Goal: Information Seeking & Learning: Learn about a topic

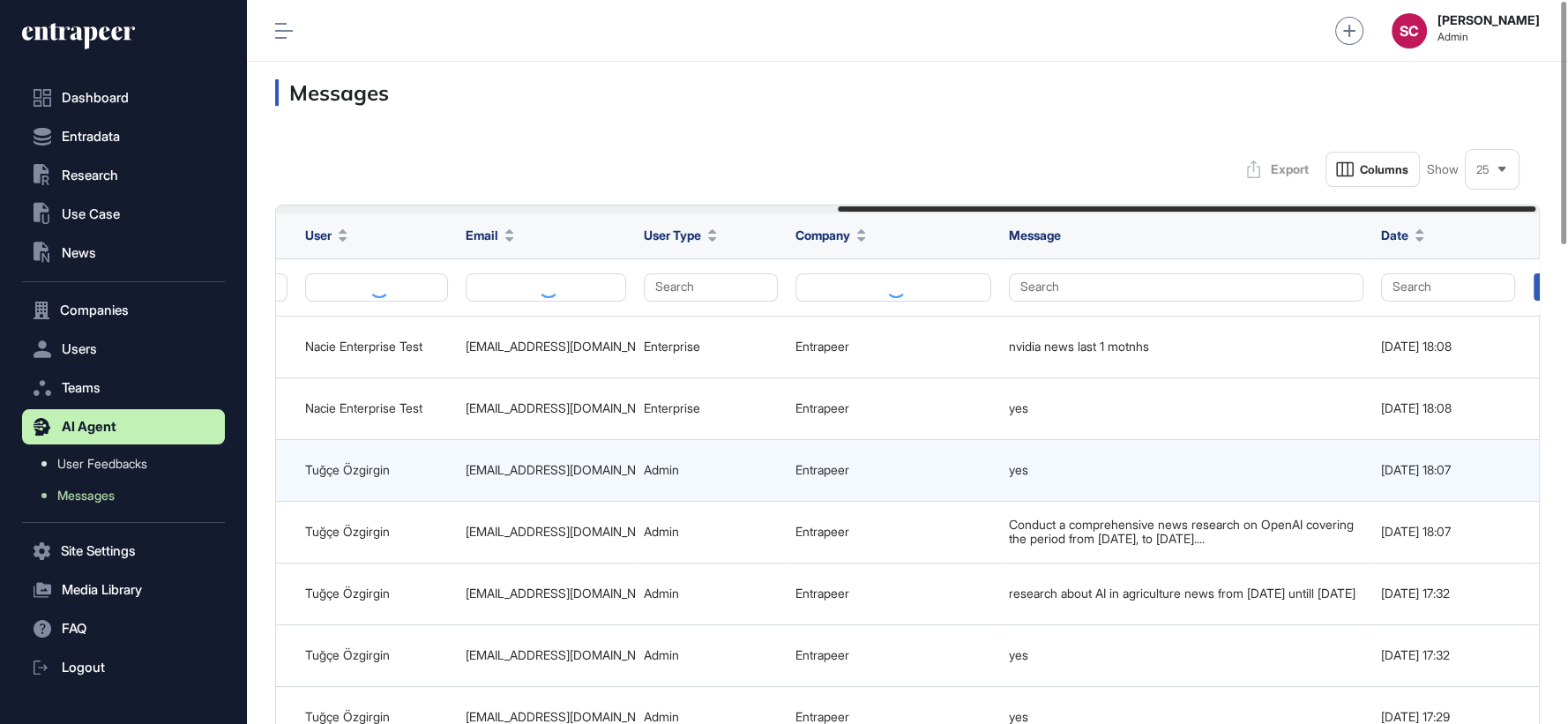
scroll to position [0, 1027]
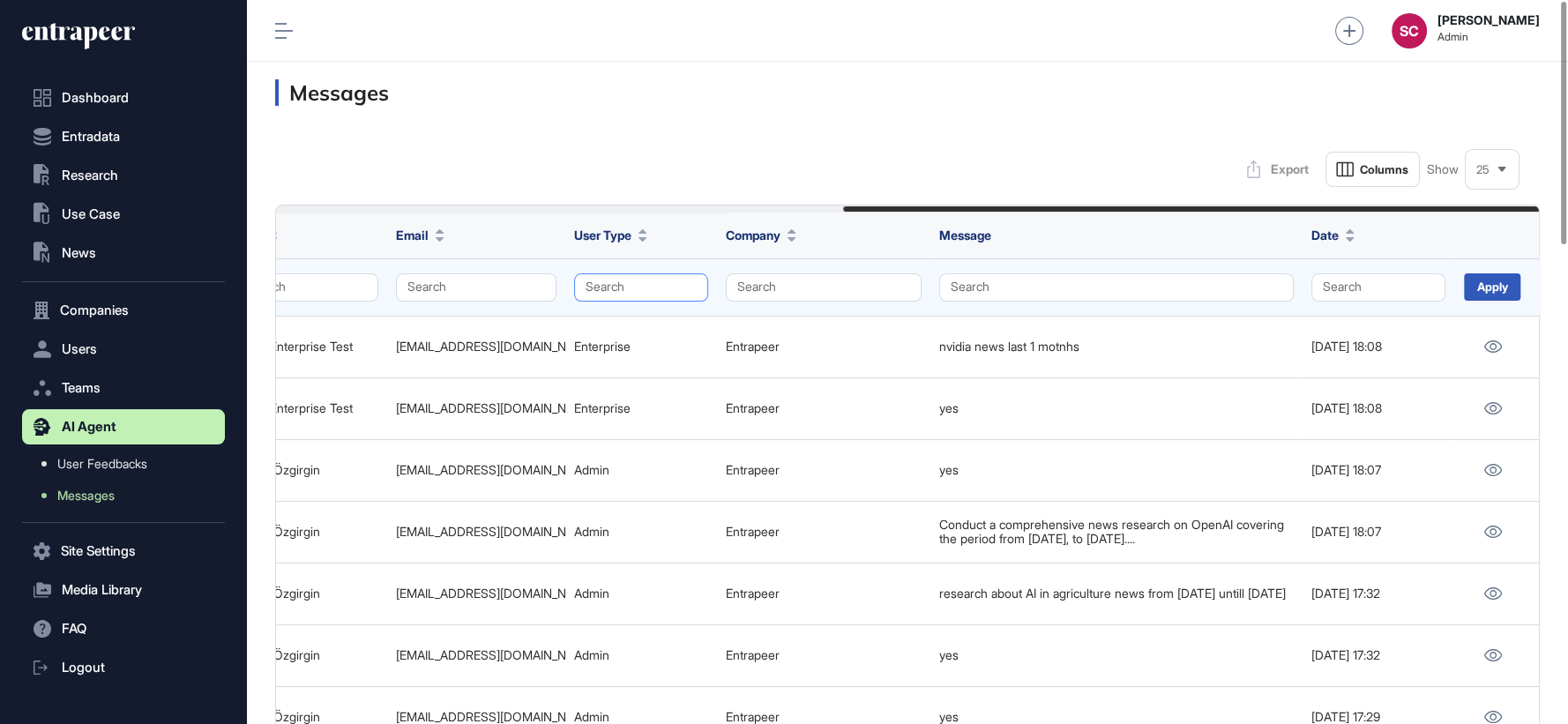
click at [691, 288] on button "Search" at bounding box center [641, 287] width 134 height 28
click at [676, 310] on div "Enterprise" at bounding box center [637, 321] width 104 height 25
click at [1499, 294] on div "Apply" at bounding box center [1493, 286] width 57 height 27
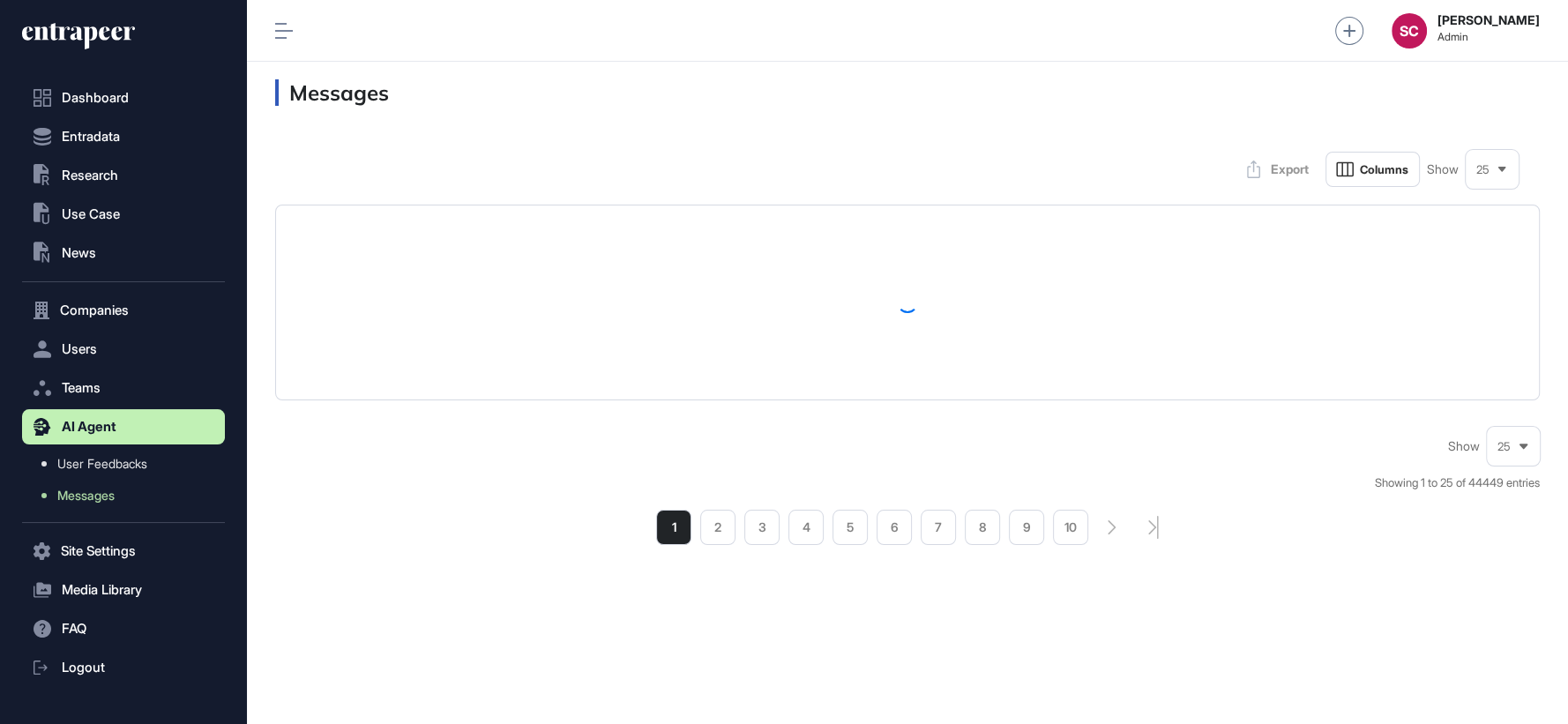
click at [1493, 181] on div "25" at bounding box center [1492, 170] width 53 height 34
click at [1493, 350] on li "100" at bounding box center [1492, 353] width 42 height 35
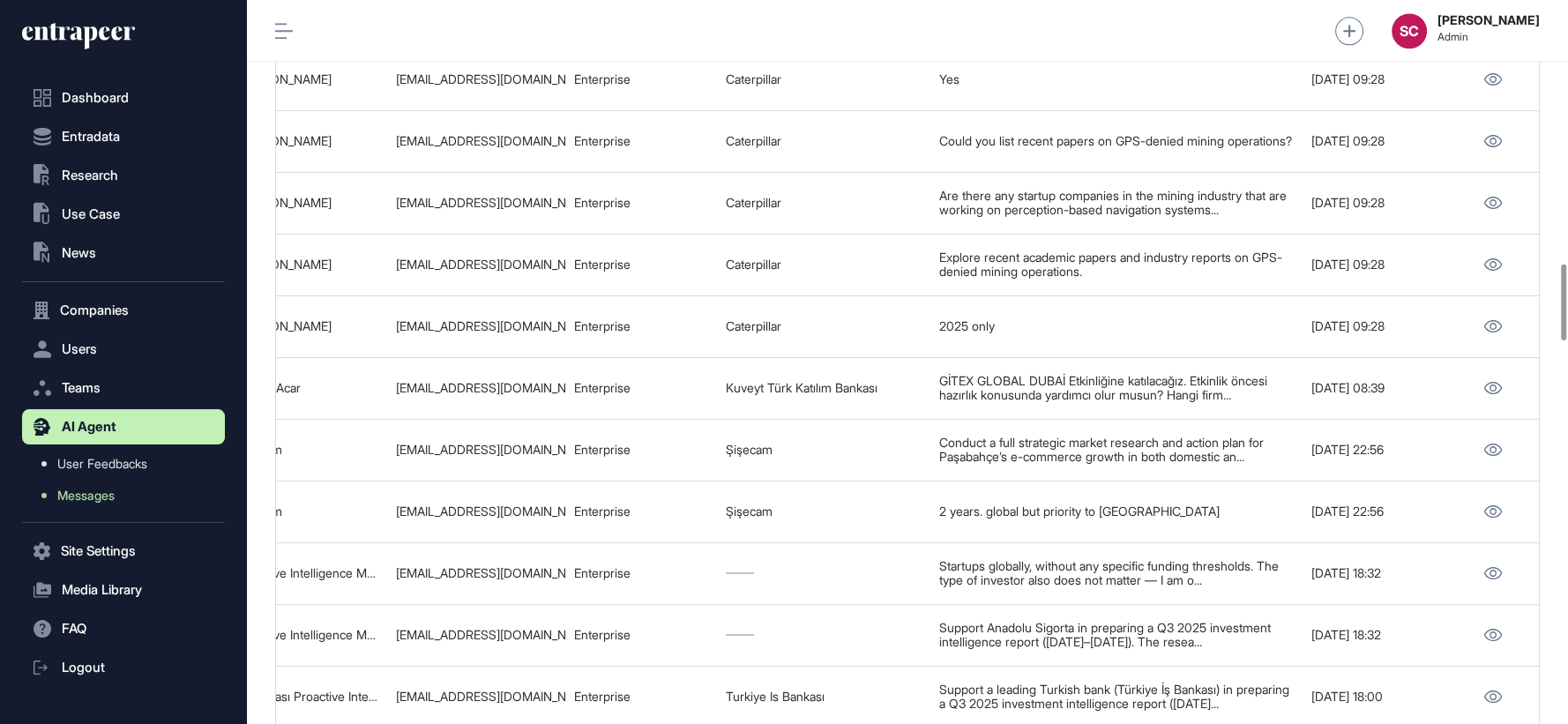
scroll to position [2490, 0]
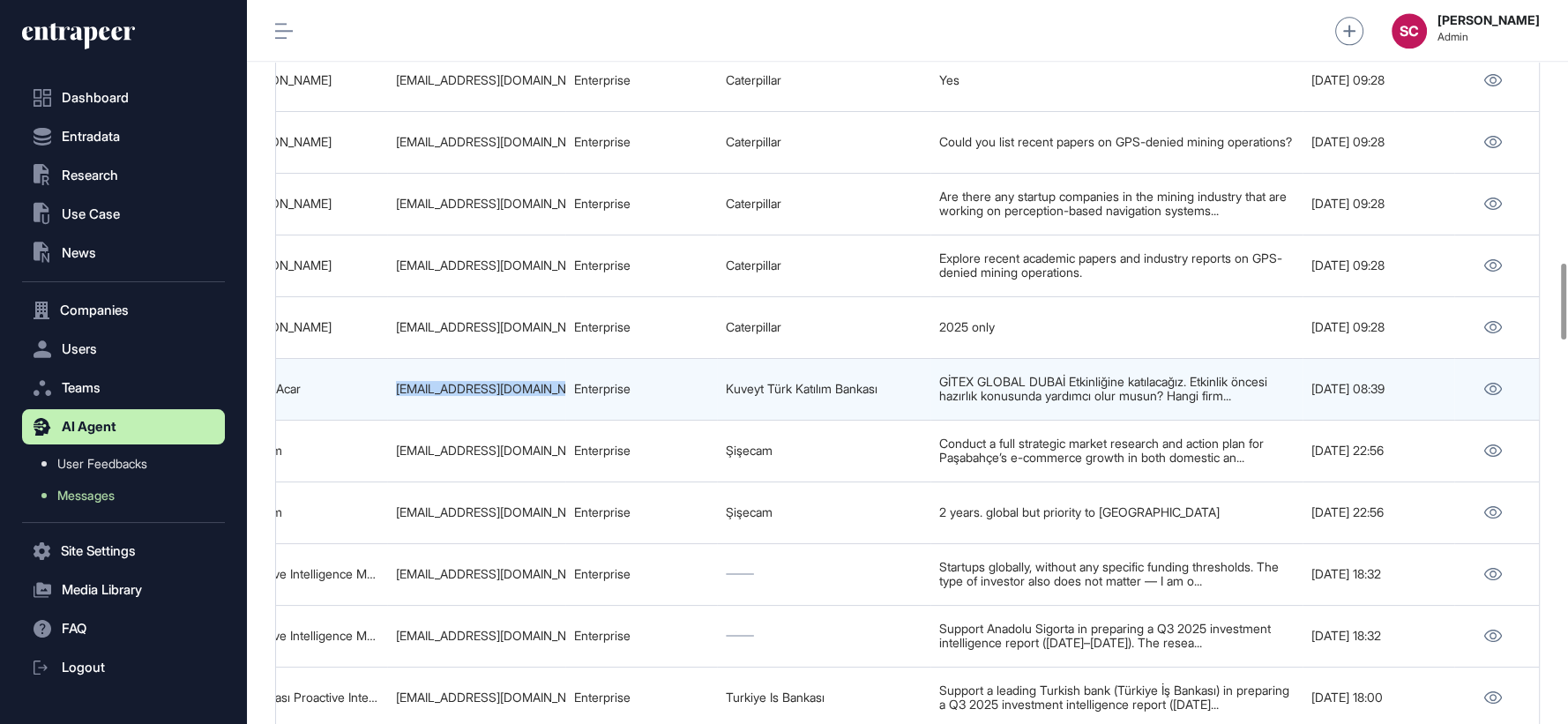
drag, startPoint x: 474, startPoint y: 359, endPoint x: 342, endPoint y: 355, distance: 132.1
click at [342, 358] on tr "68d384065629d7a4e386a02b GITEX GLOBAL DUBAI Etkinliği: Digital Finance Alanında…" at bounding box center [394, 389] width 2291 height 61
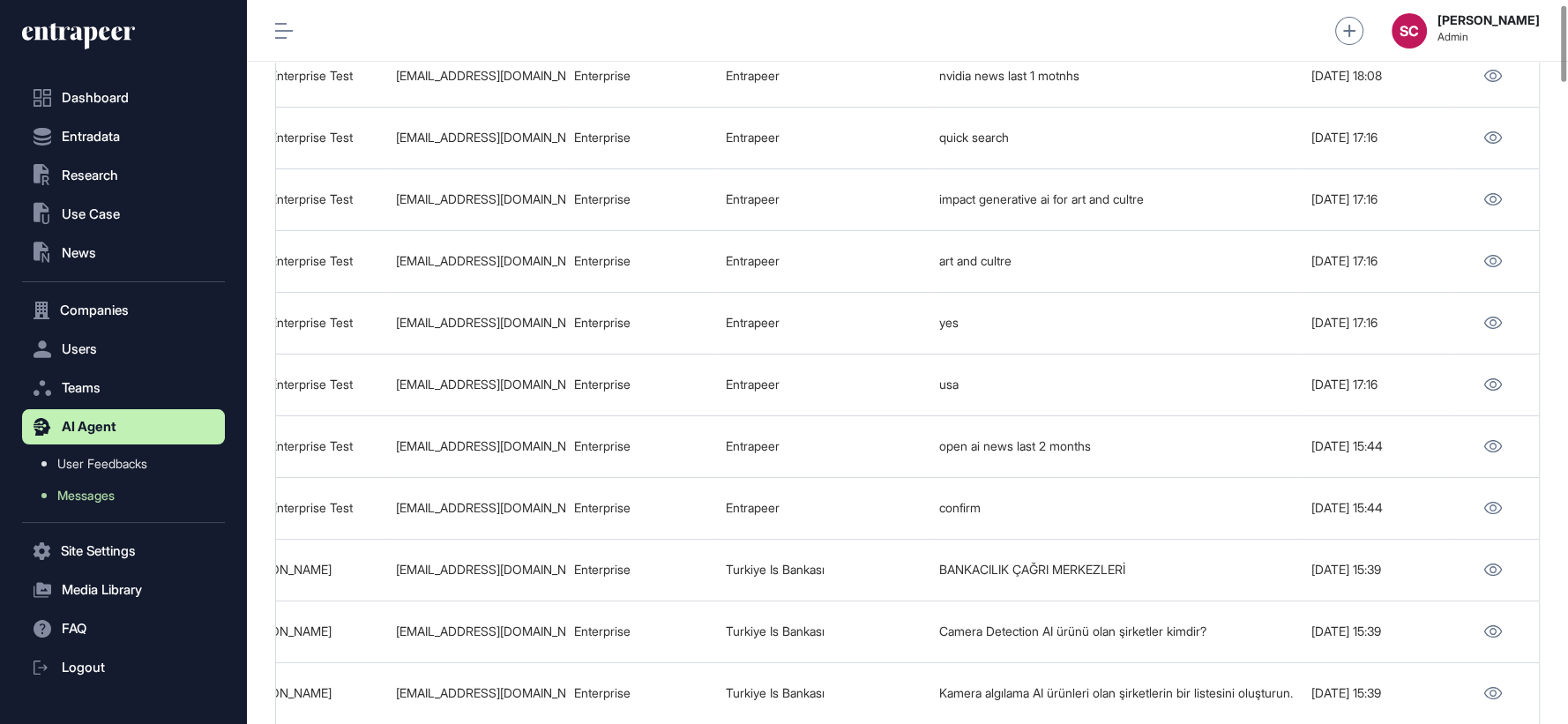
scroll to position [39, 0]
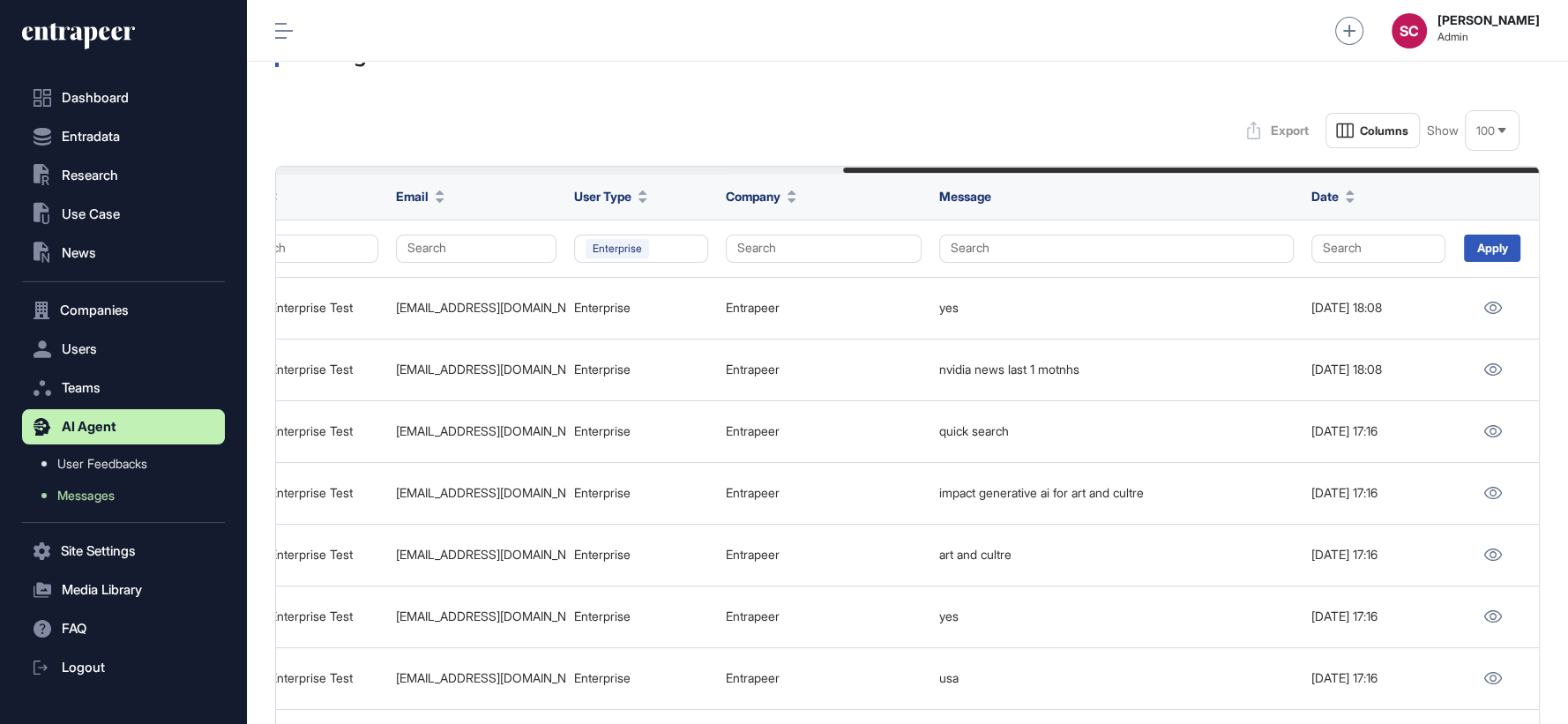
click at [119, 33] on icon at bounding box center [78, 36] width 113 height 28
click at [109, 34] on icon at bounding box center [78, 36] width 113 height 28
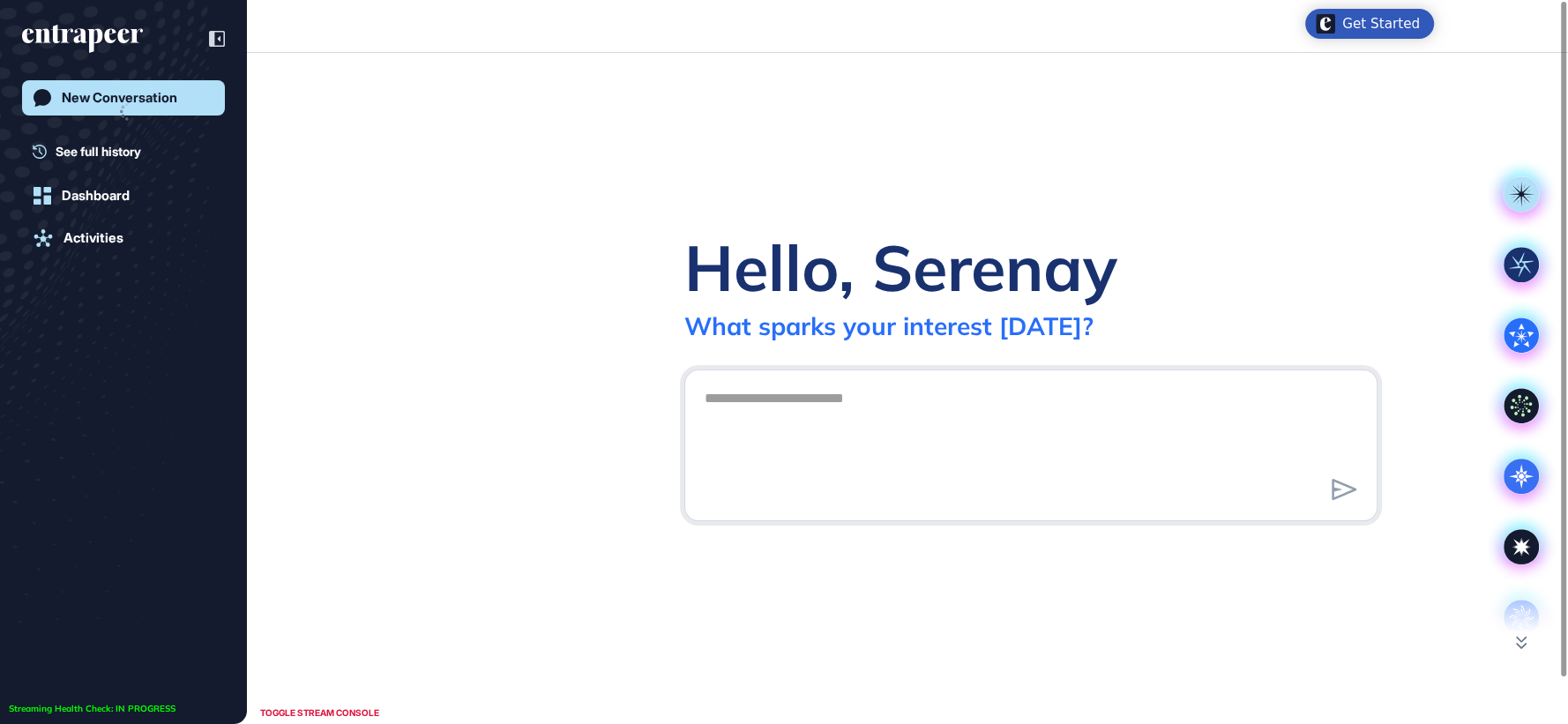
scroll to position [1, 1]
click at [759, 378] on div at bounding box center [1031, 445] width 693 height 152
click at [761, 393] on textarea at bounding box center [1030, 443] width 674 height 124
click at [1521, 548] on icon at bounding box center [1522, 546] width 15 height 15
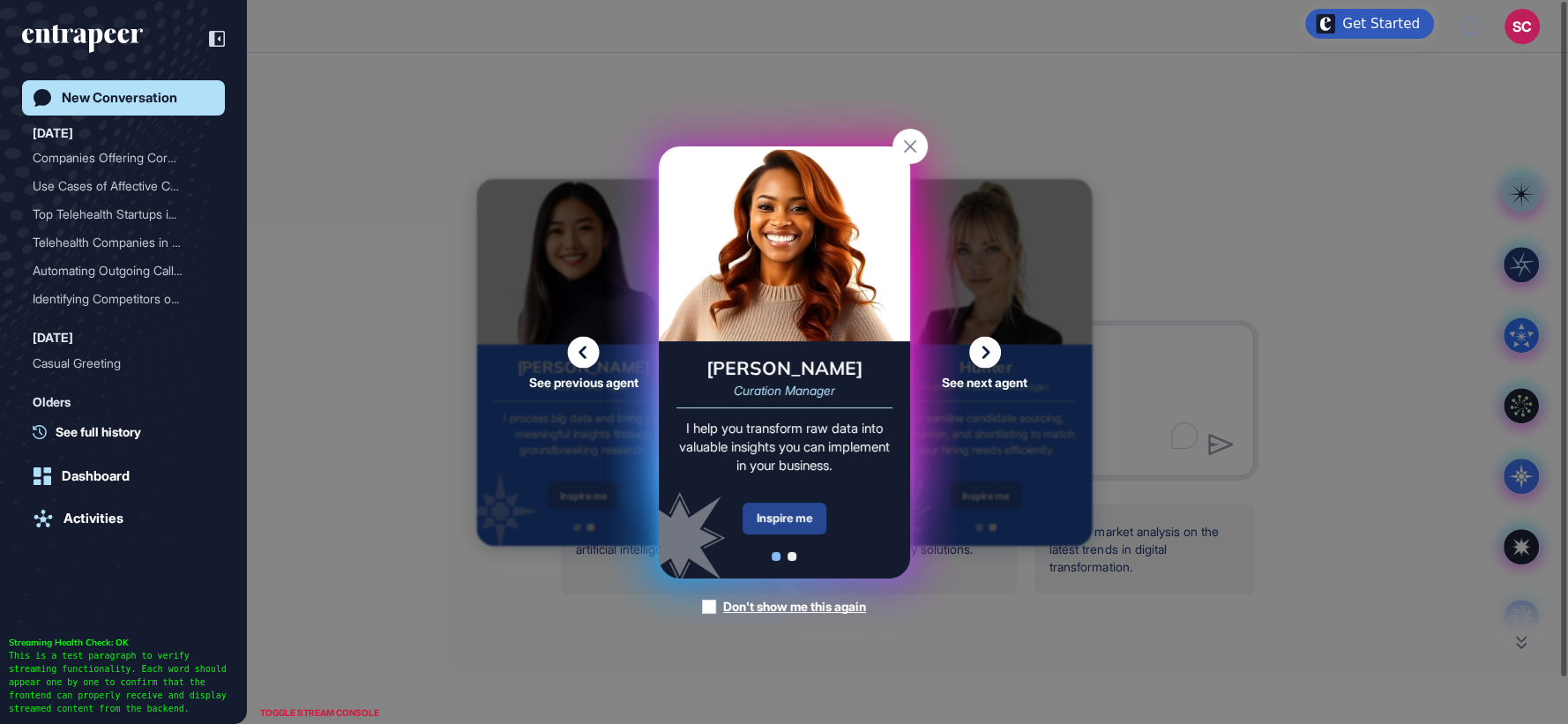
click at [789, 522] on div "Inspire me" at bounding box center [784, 519] width 84 height 32
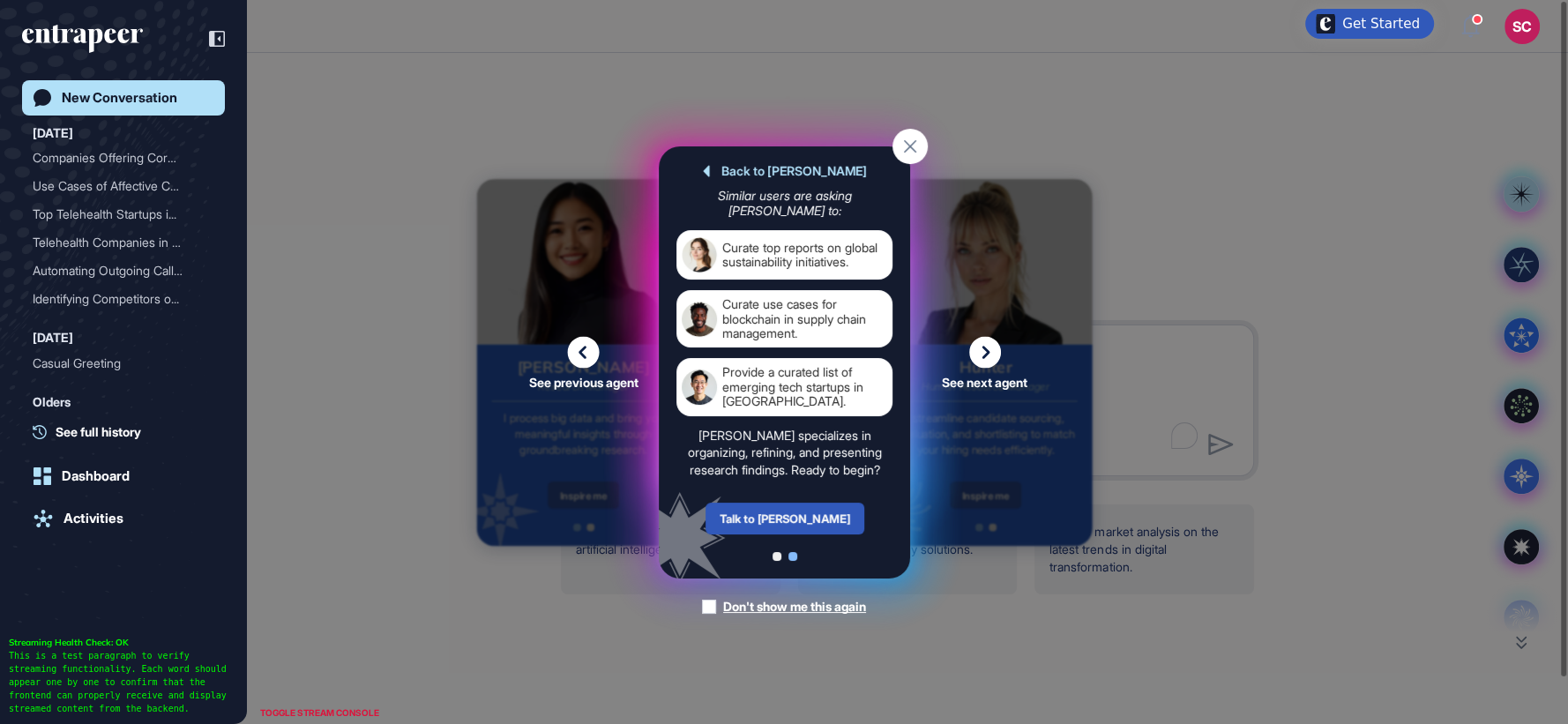
click at [789, 522] on div "Talk to Curie" at bounding box center [784, 519] width 158 height 32
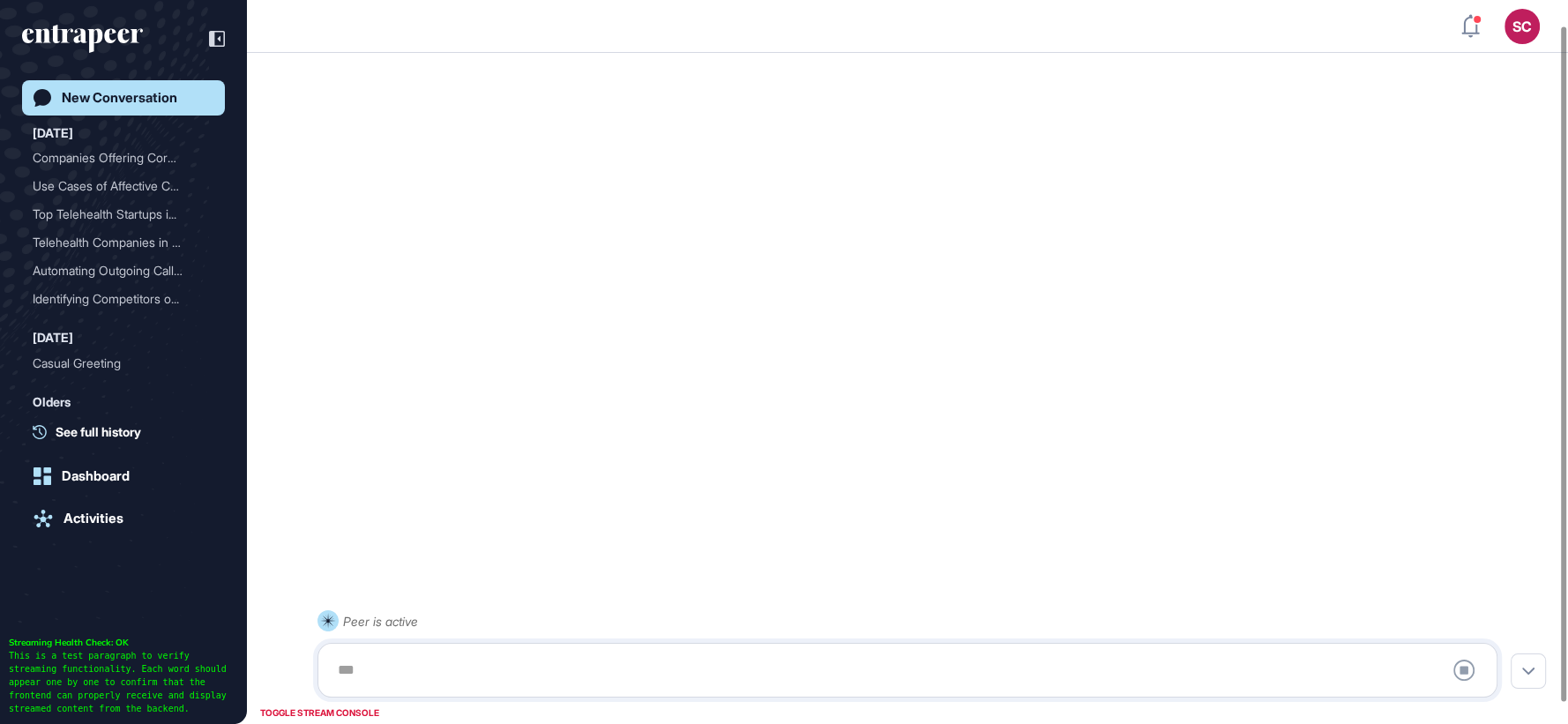
scroll to position [48, 0]
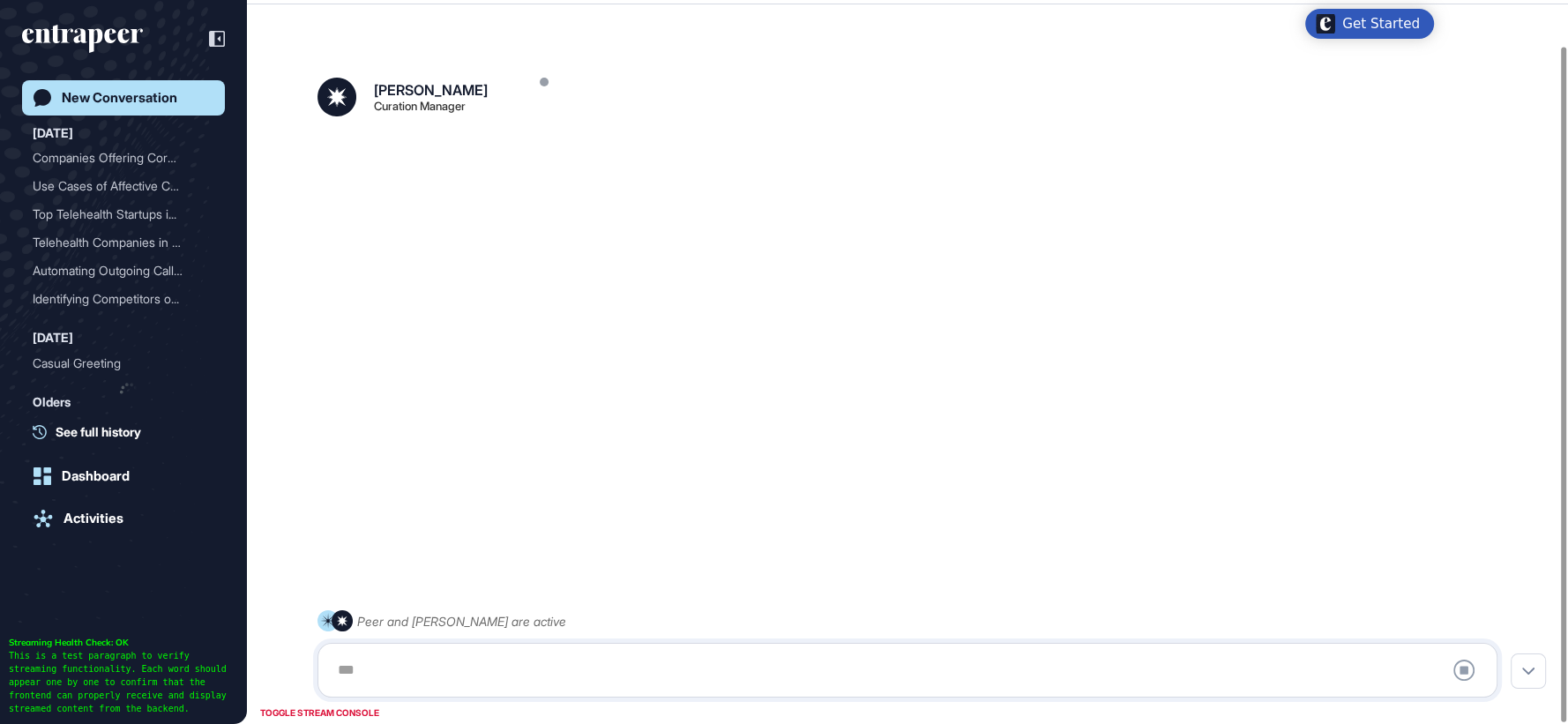
click at [488, 681] on div at bounding box center [907, 671] width 1161 height 35
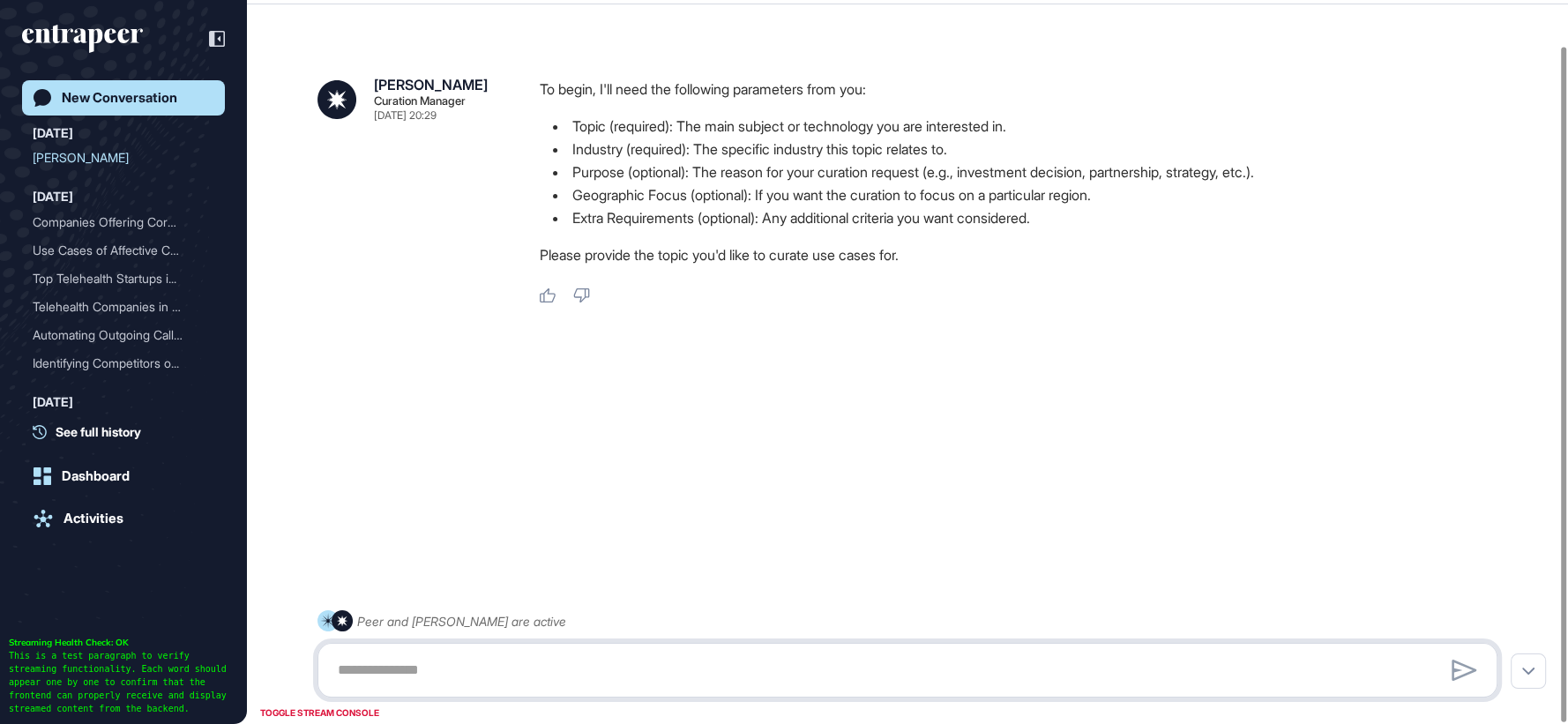
click at [442, 669] on textarea at bounding box center [907, 671] width 1161 height 35
click at [642, 387] on div at bounding box center [907, 369] width 1180 height 71
click at [369, 644] on div at bounding box center [907, 670] width 1180 height 55
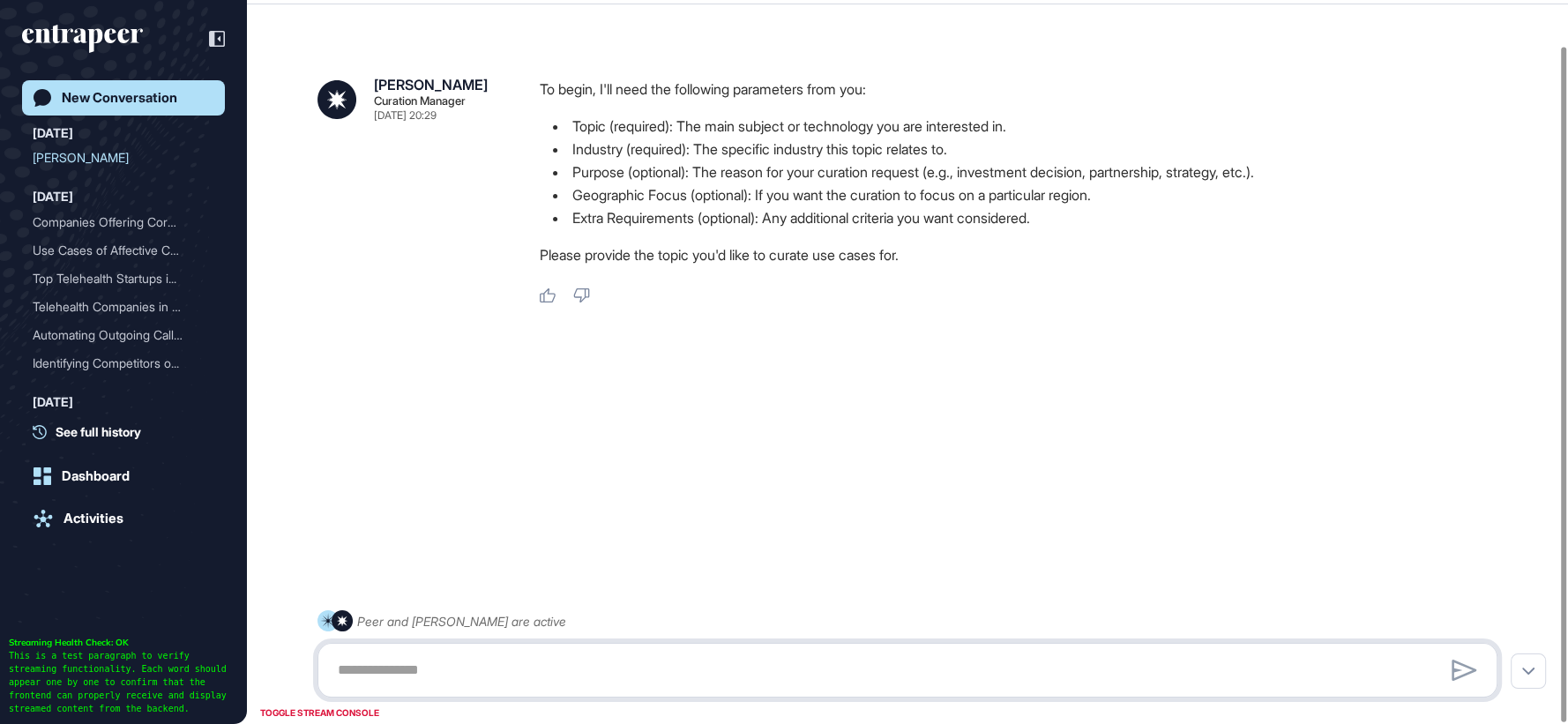
click at [375, 656] on textarea at bounding box center [907, 671] width 1161 height 35
click at [664, 120] on li "Topic (required): The main subject or technology you are interested in." at bounding box center [1025, 126] width 972 height 23
click at [351, 675] on textarea at bounding box center [907, 671] width 1161 height 35
click at [616, 666] on textarea at bounding box center [907, 671] width 1161 height 35
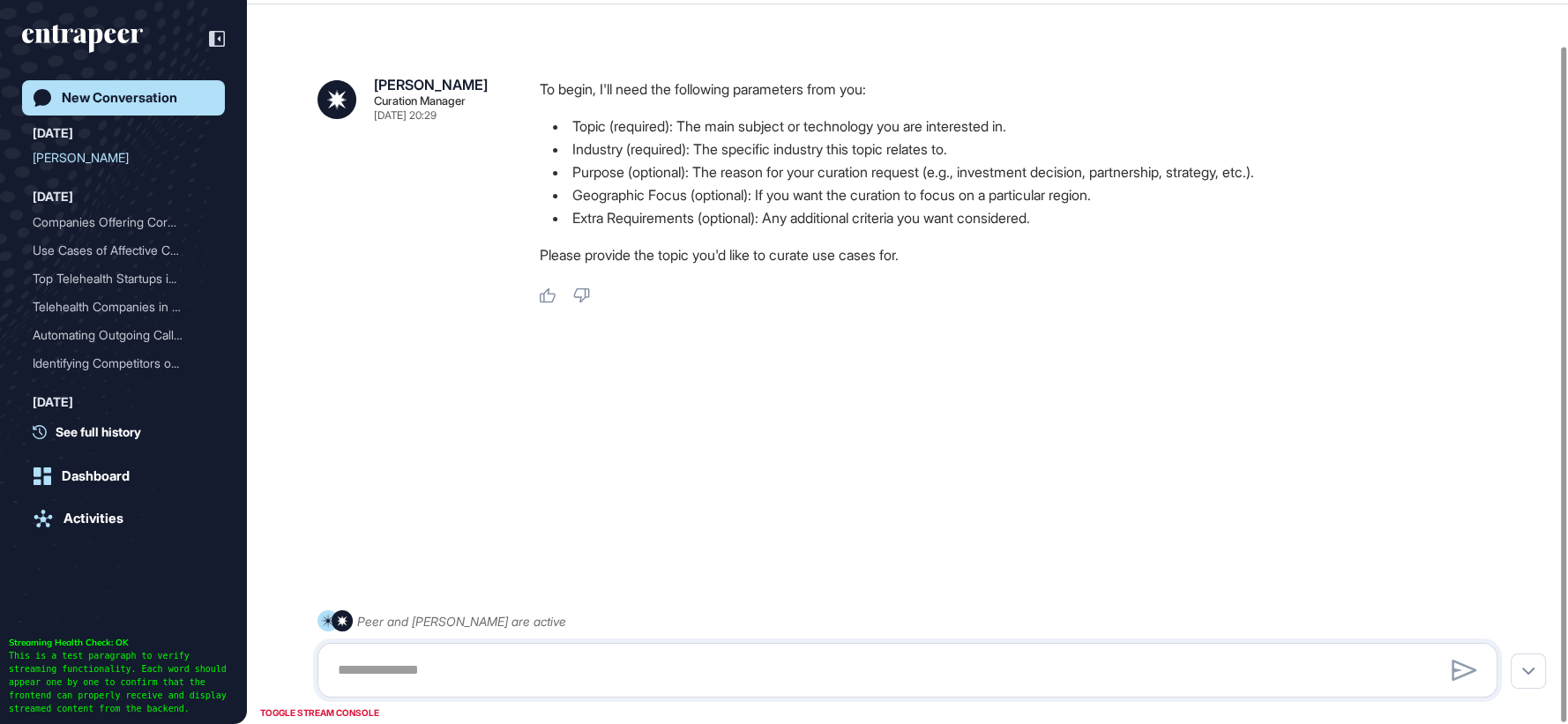
click at [610, 644] on div at bounding box center [907, 670] width 1180 height 55
click at [609, 642] on div "Peer and Curie are active" at bounding box center [907, 654] width 1180 height 88
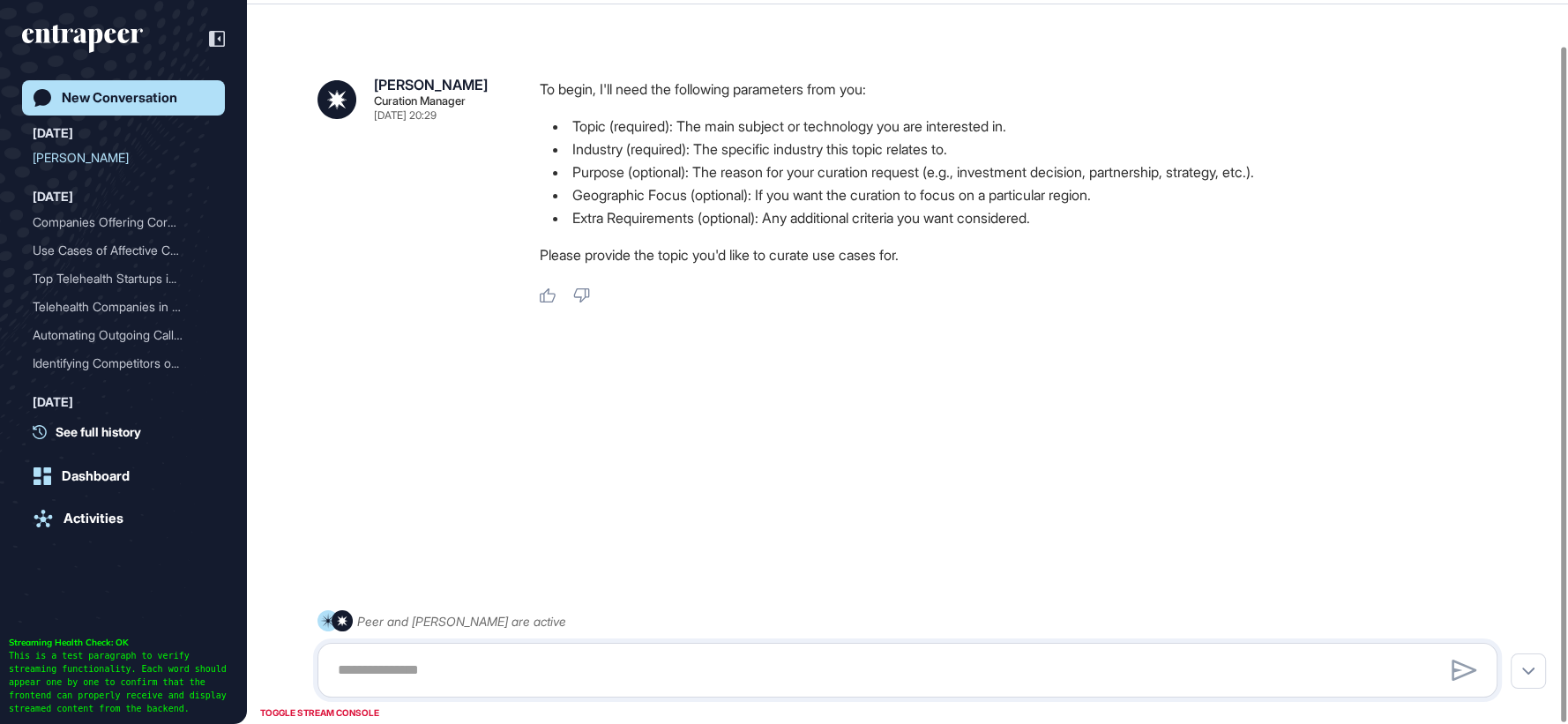
click at [609, 642] on div "Peer and Curie are active" at bounding box center [907, 654] width 1180 height 88
click at [497, 654] on textarea at bounding box center [907, 671] width 1161 height 35
click at [594, 687] on textarea at bounding box center [907, 671] width 1161 height 35
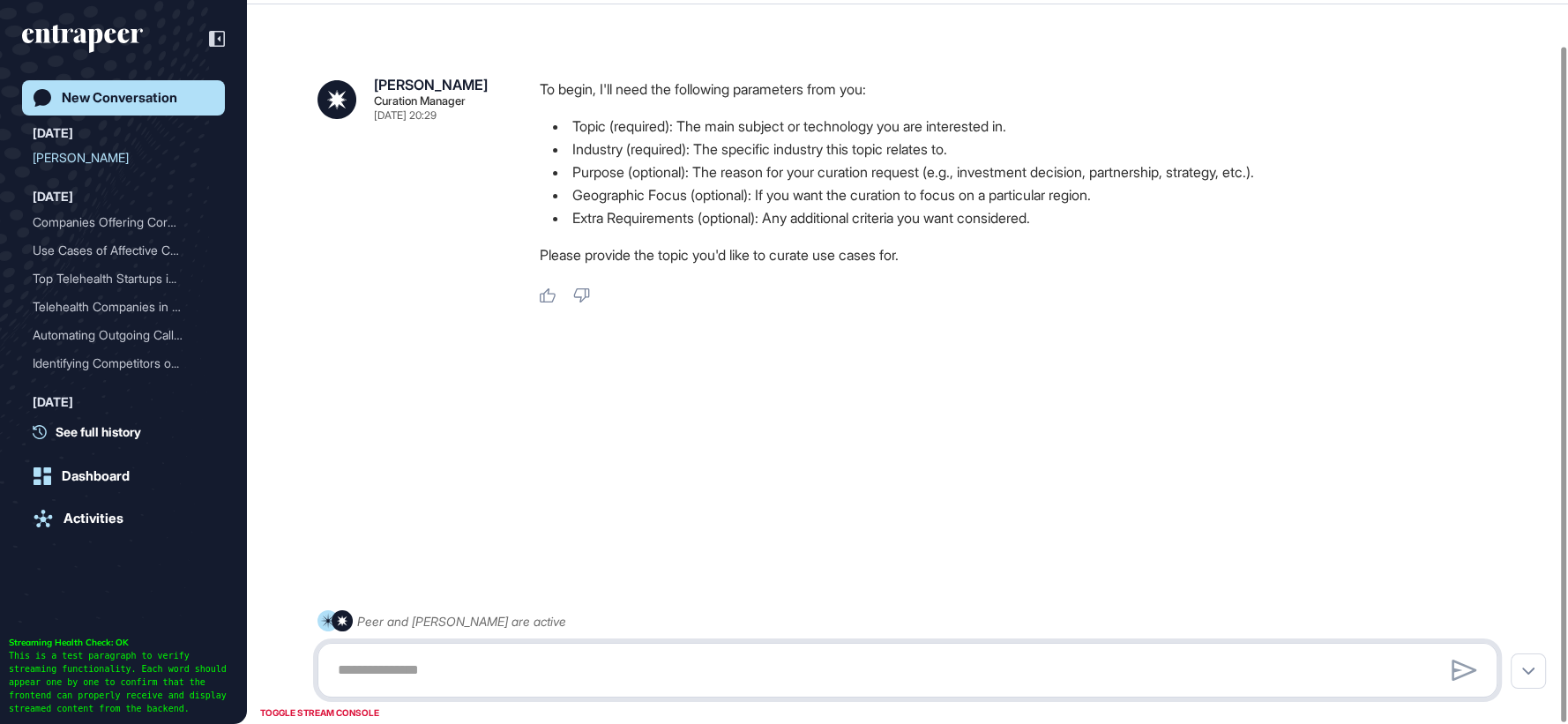
click at [594, 687] on textarea at bounding box center [907, 671] width 1161 height 35
click at [595, 687] on textarea at bounding box center [907, 671] width 1161 height 35
click at [343, 688] on div at bounding box center [907, 670] width 1180 height 55
click at [349, 677] on textarea at bounding box center [907, 671] width 1161 height 35
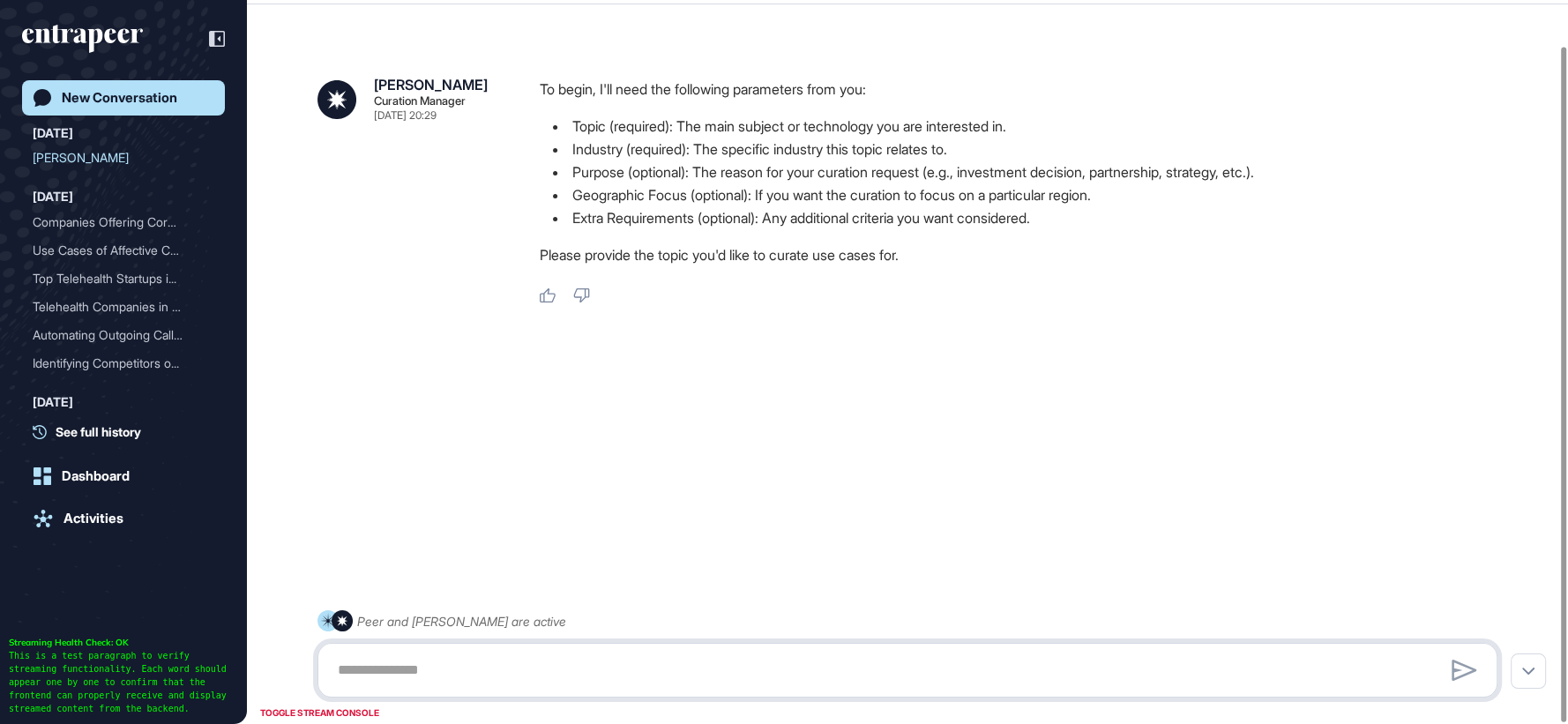
click at [349, 677] on textarea at bounding box center [907, 671] width 1161 height 35
click at [349, 676] on textarea at bounding box center [907, 671] width 1161 height 35
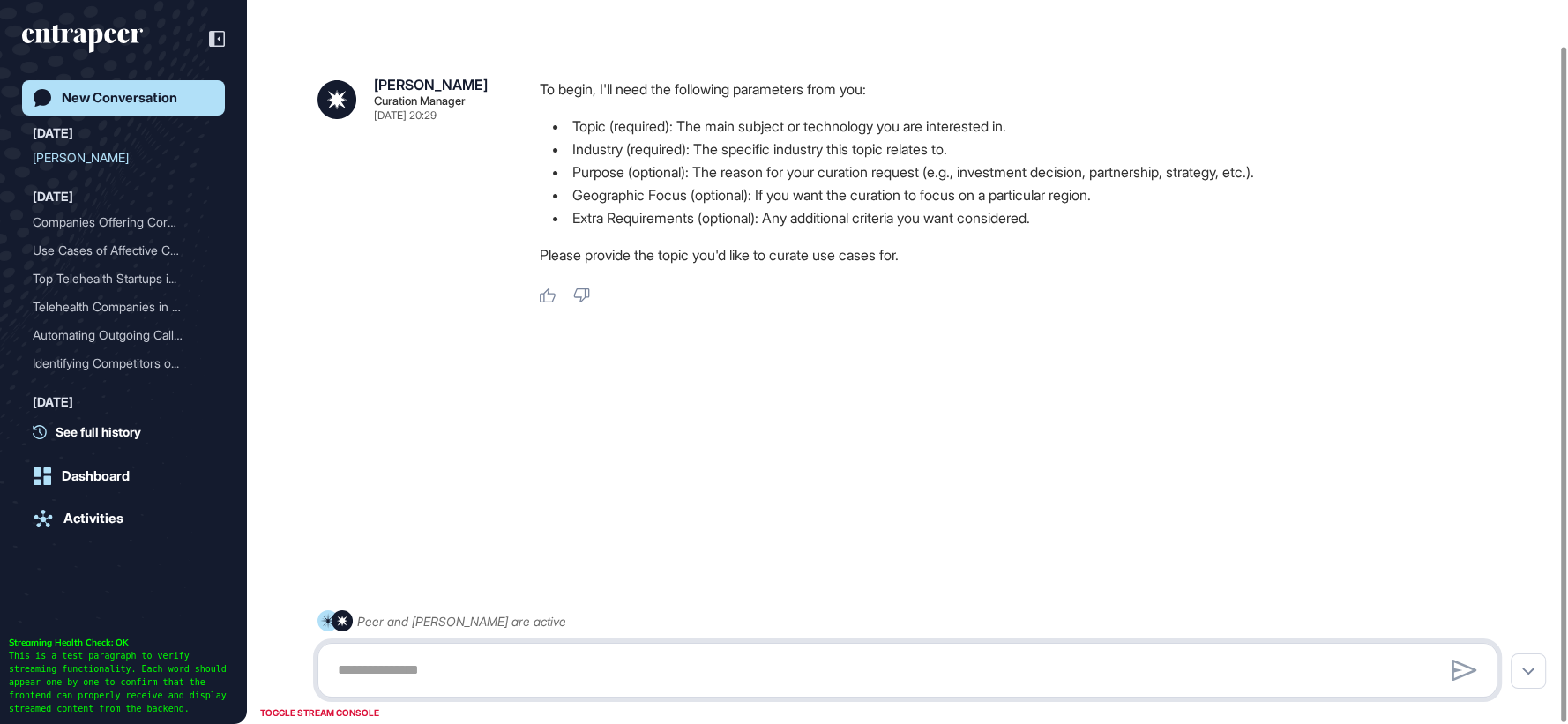
click at [350, 676] on textarea at bounding box center [907, 671] width 1161 height 35
click at [350, 679] on textarea at bounding box center [907, 671] width 1161 height 35
click at [367, 680] on textarea at bounding box center [907, 671] width 1161 height 35
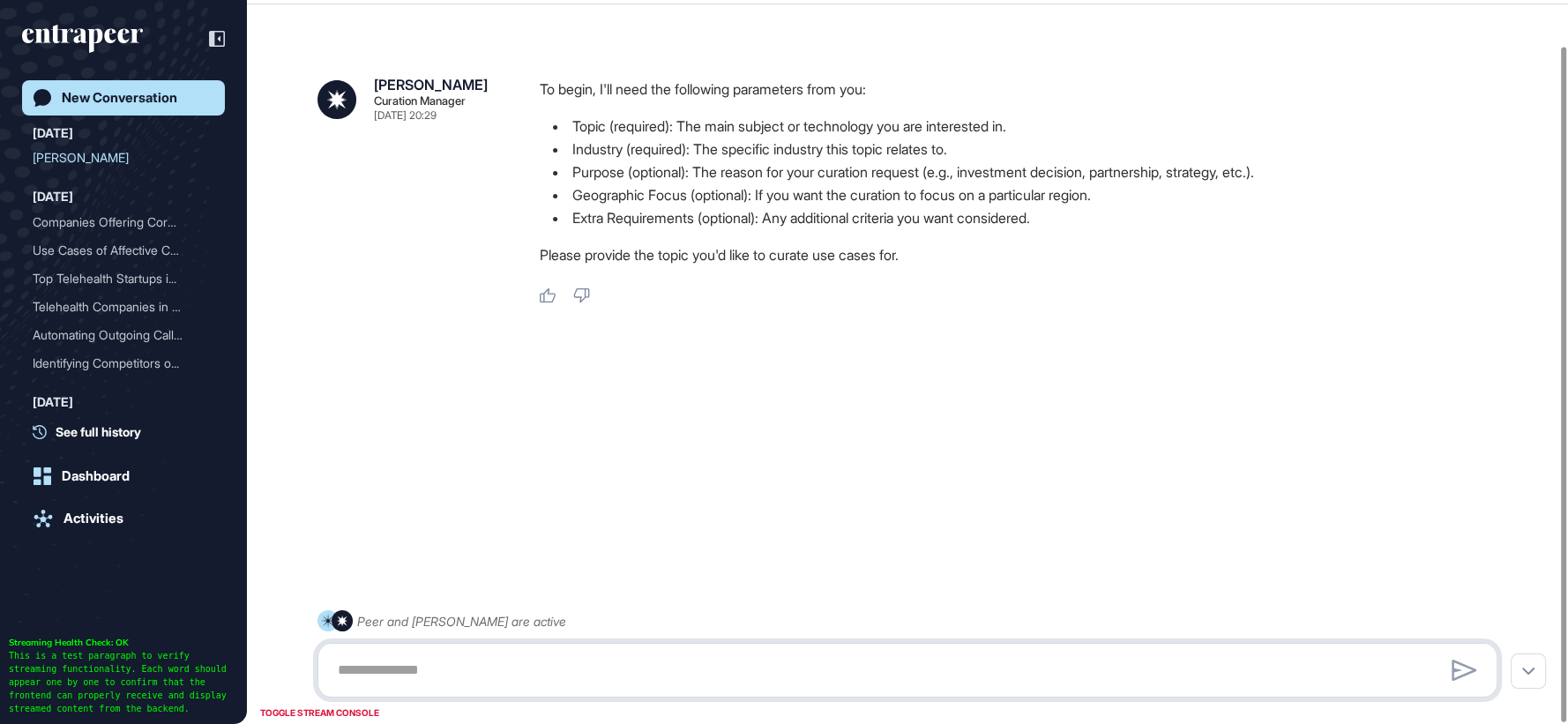
click at [367, 680] on textarea at bounding box center [907, 671] width 1161 height 35
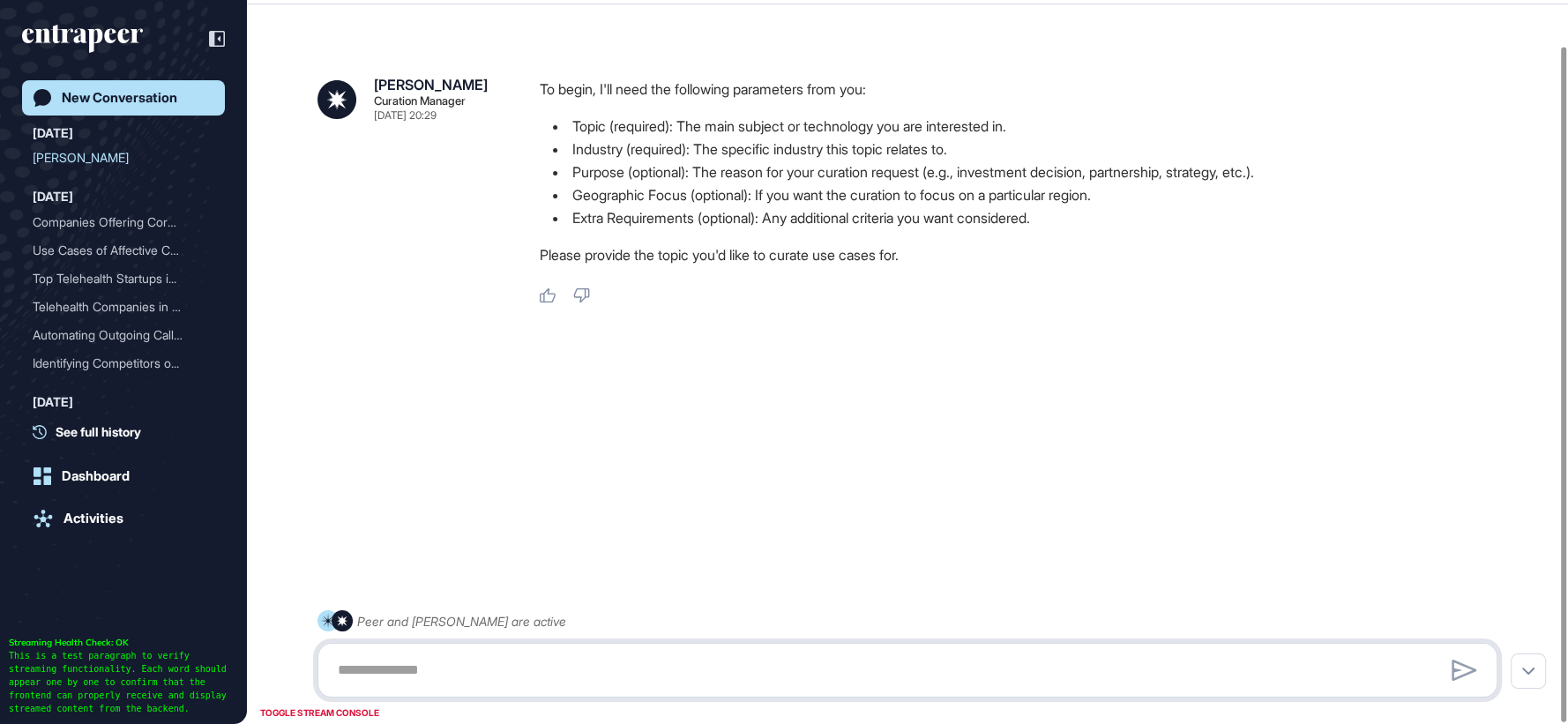
click at [367, 680] on textarea at bounding box center [907, 671] width 1161 height 35
click at [367, 682] on textarea at bounding box center [907, 671] width 1161 height 35
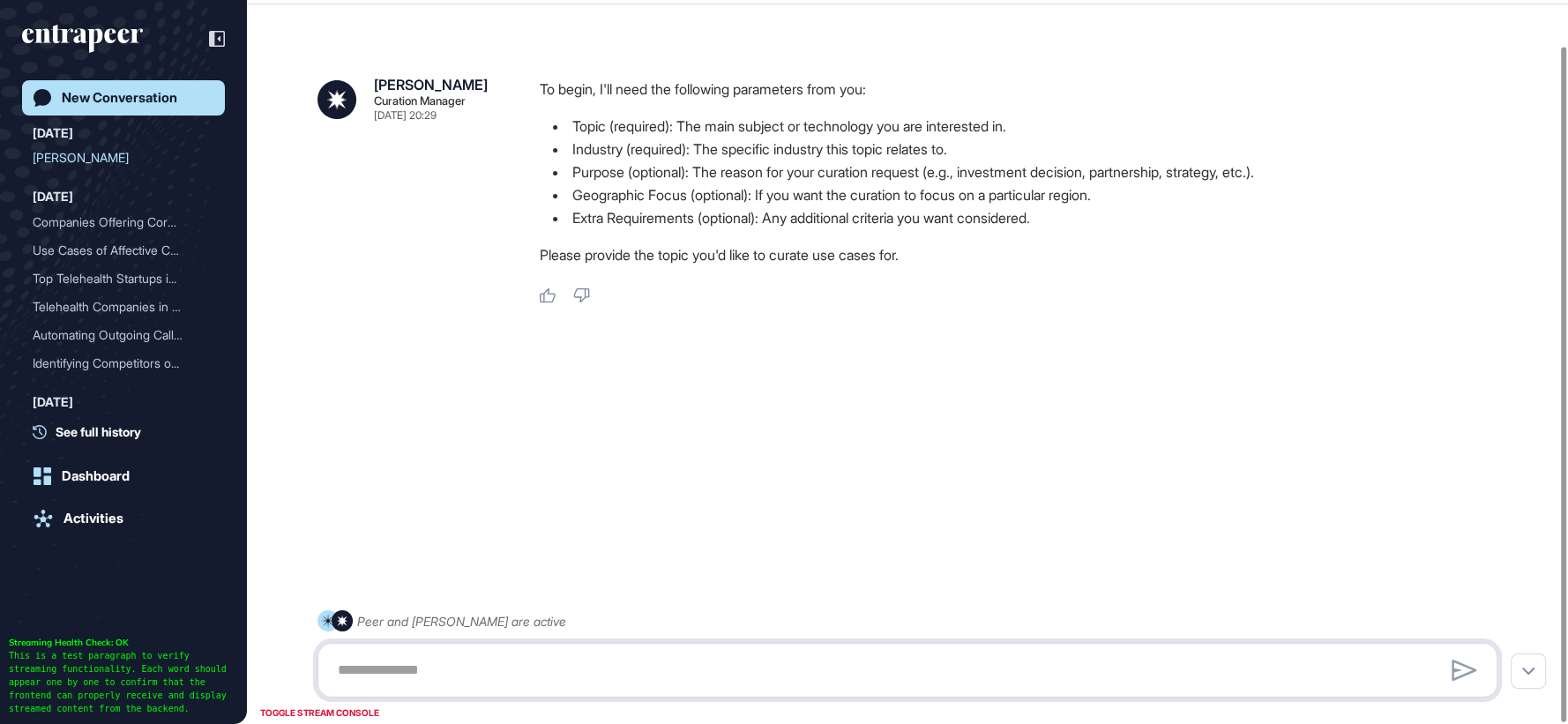
click at [367, 682] on textarea at bounding box center [907, 671] width 1161 height 35
click at [498, 660] on textarea at bounding box center [907, 671] width 1161 height 35
click at [498, 659] on textarea at bounding box center [907, 671] width 1161 height 35
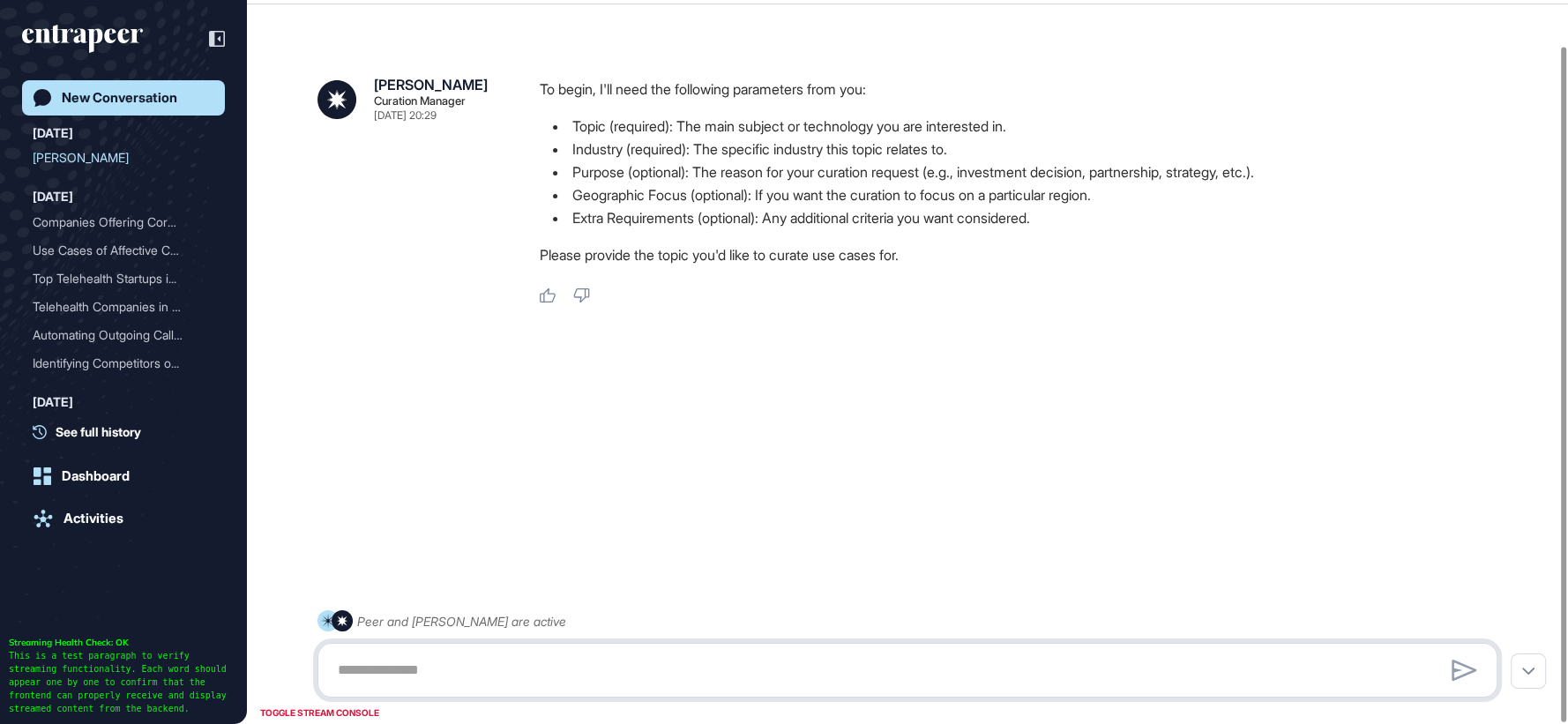
click at [494, 659] on textarea at bounding box center [907, 671] width 1161 height 35
click at [471, 670] on textarea at bounding box center [907, 671] width 1161 height 35
click at [451, 688] on textarea at bounding box center [907, 671] width 1161 height 35
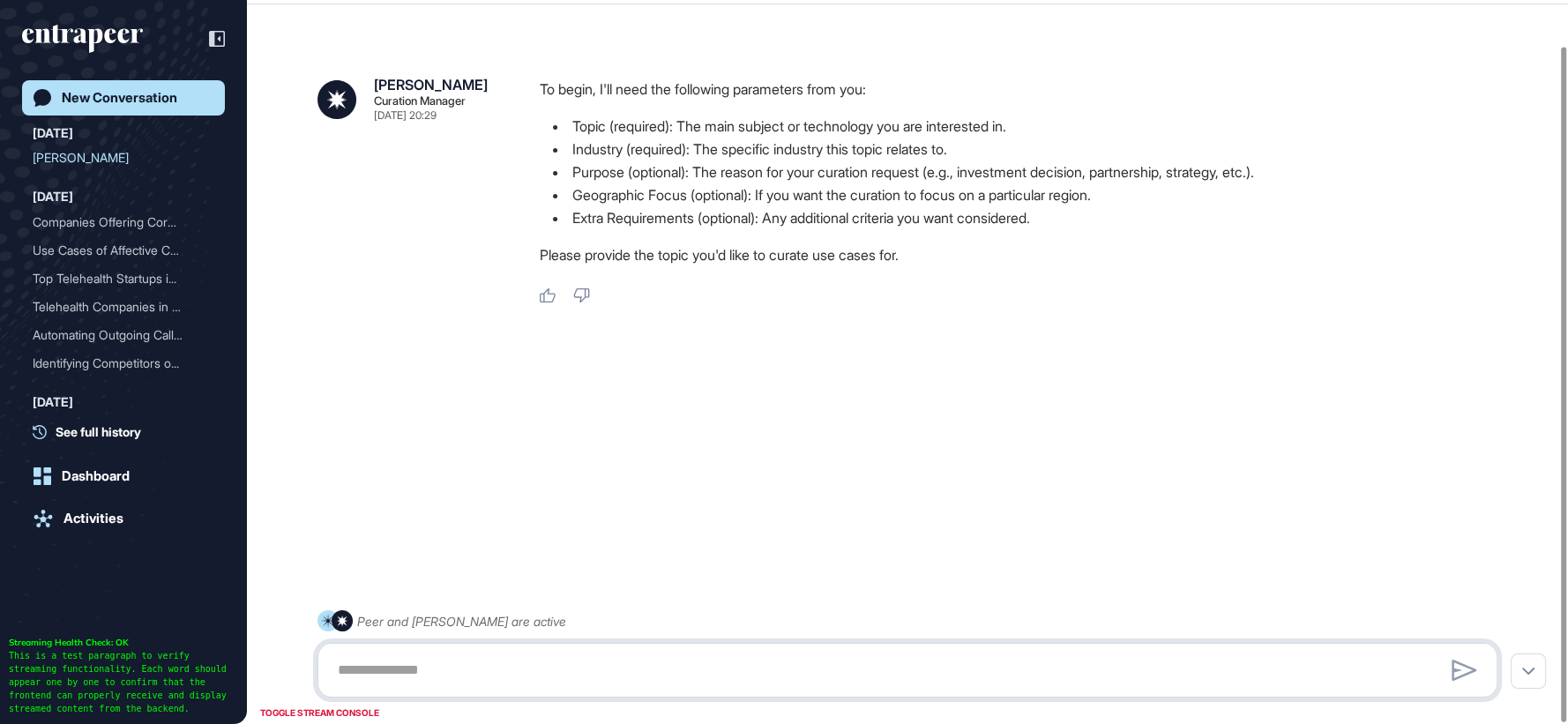
click at [451, 688] on textarea at bounding box center [907, 671] width 1161 height 35
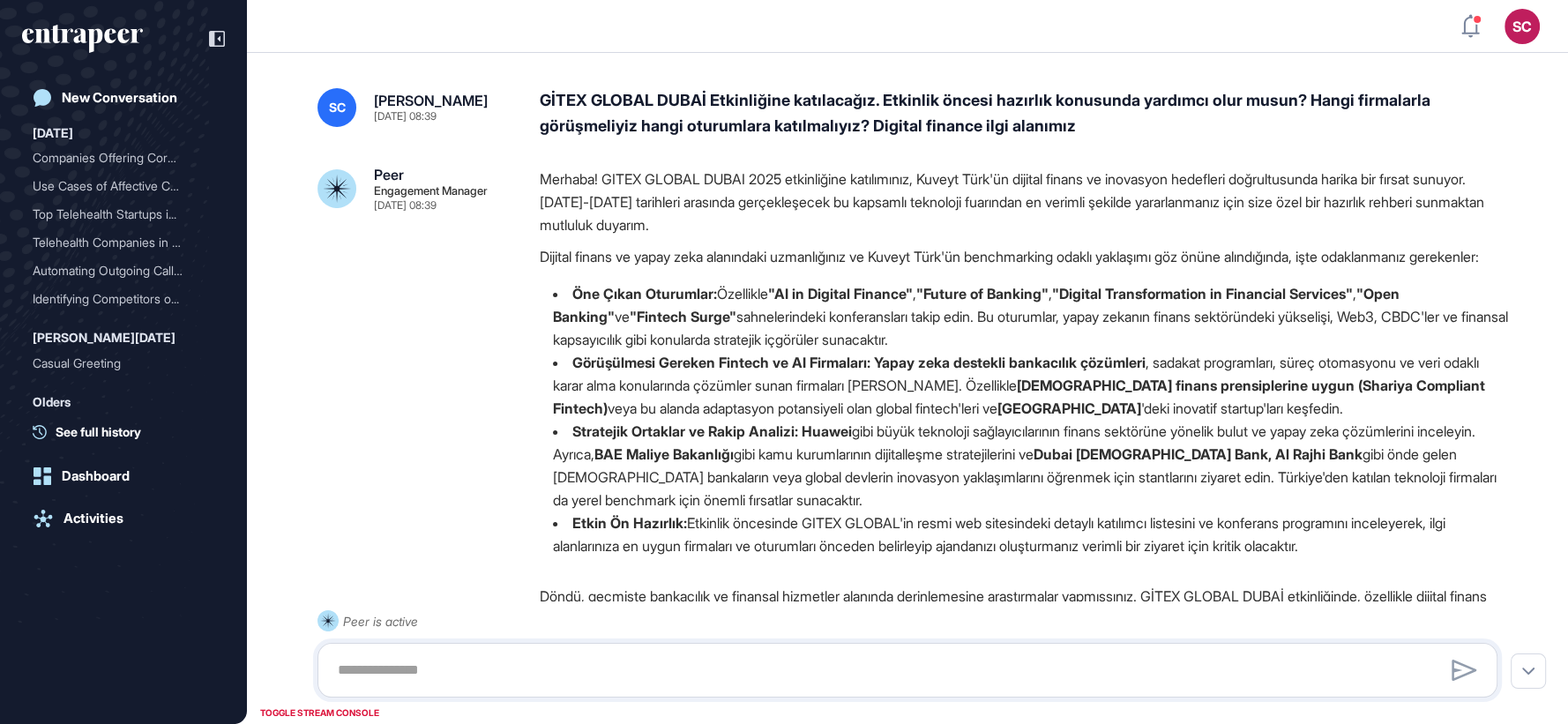
scroll to position [1, 1]
click at [811, 110] on div "GİTEX GLOBAL DUBAİ Etkinliğine katılacağız. Etkinlik öncesi hazırlık konusunda …" at bounding box center [1025, 114] width 972 height 51
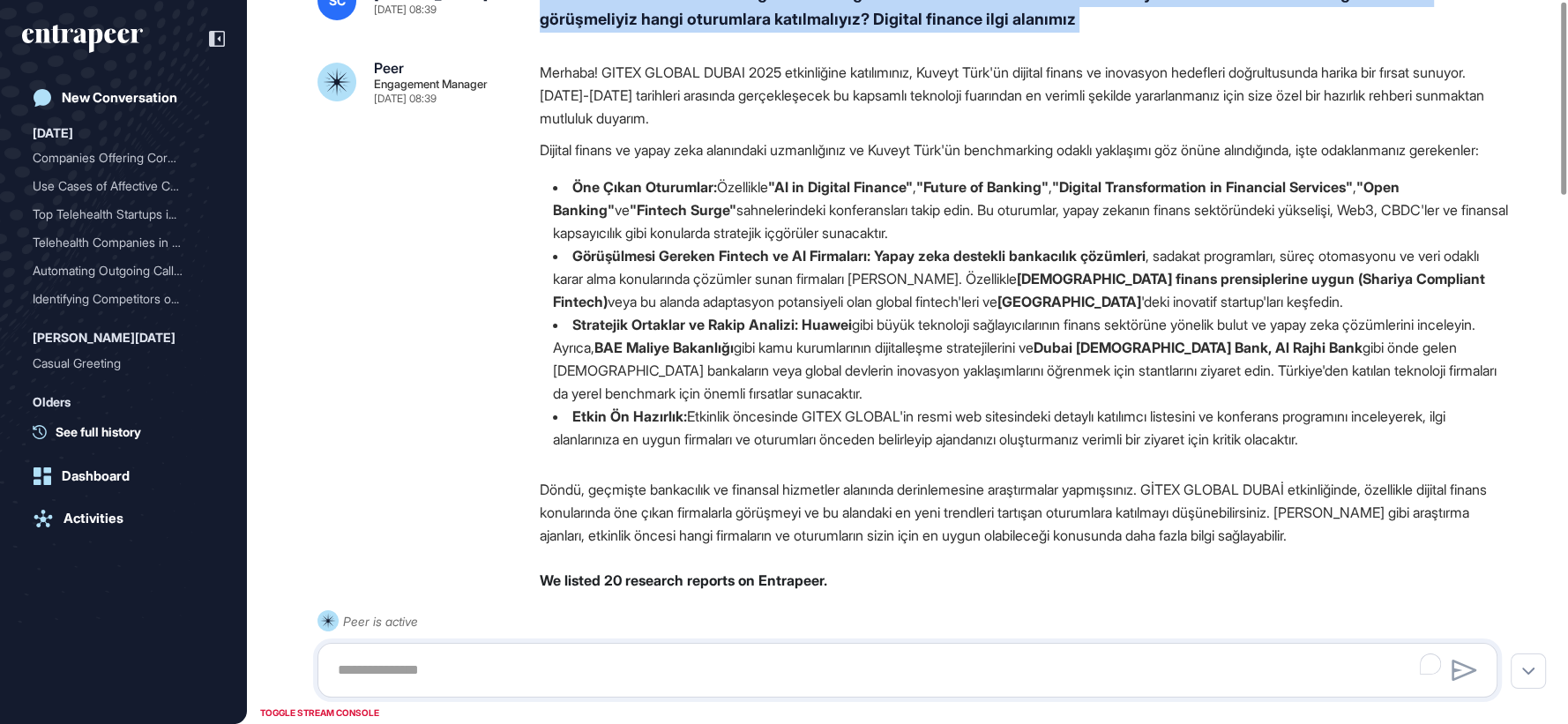
scroll to position [0, 0]
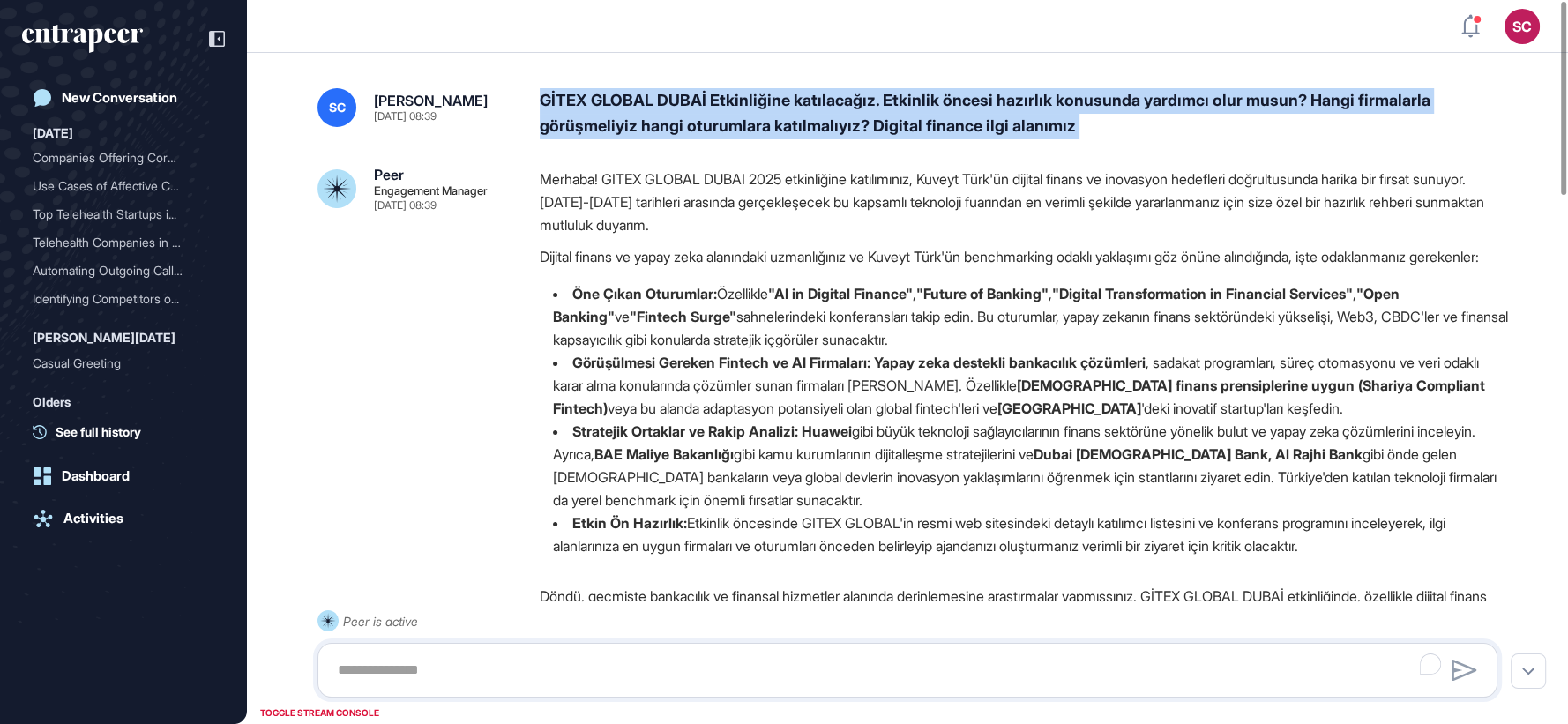
copy div "GİTEX GLOBAL DUBAİ Etkinliğine katılacağız. Etkinlik öncesi hazırlık konusunda …"
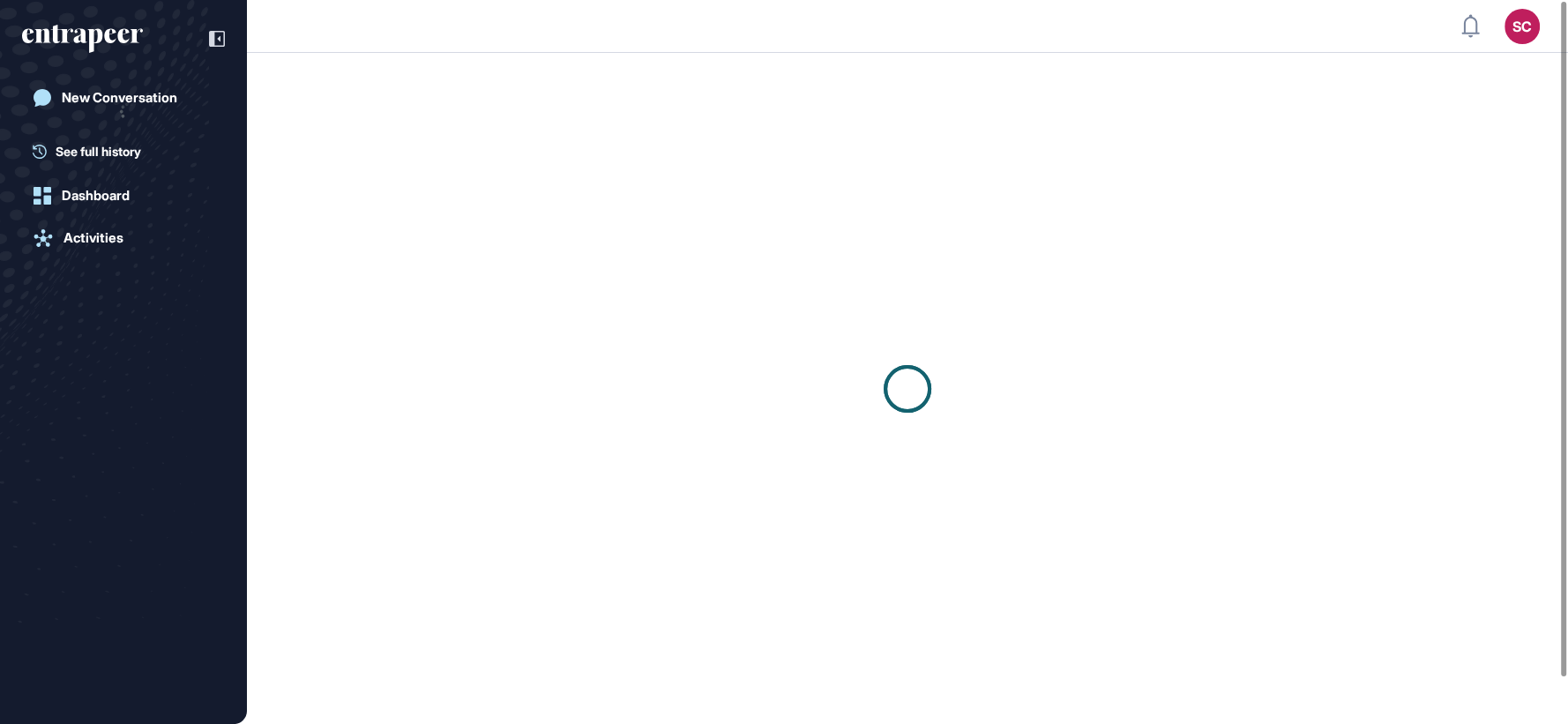
scroll to position [1, 1]
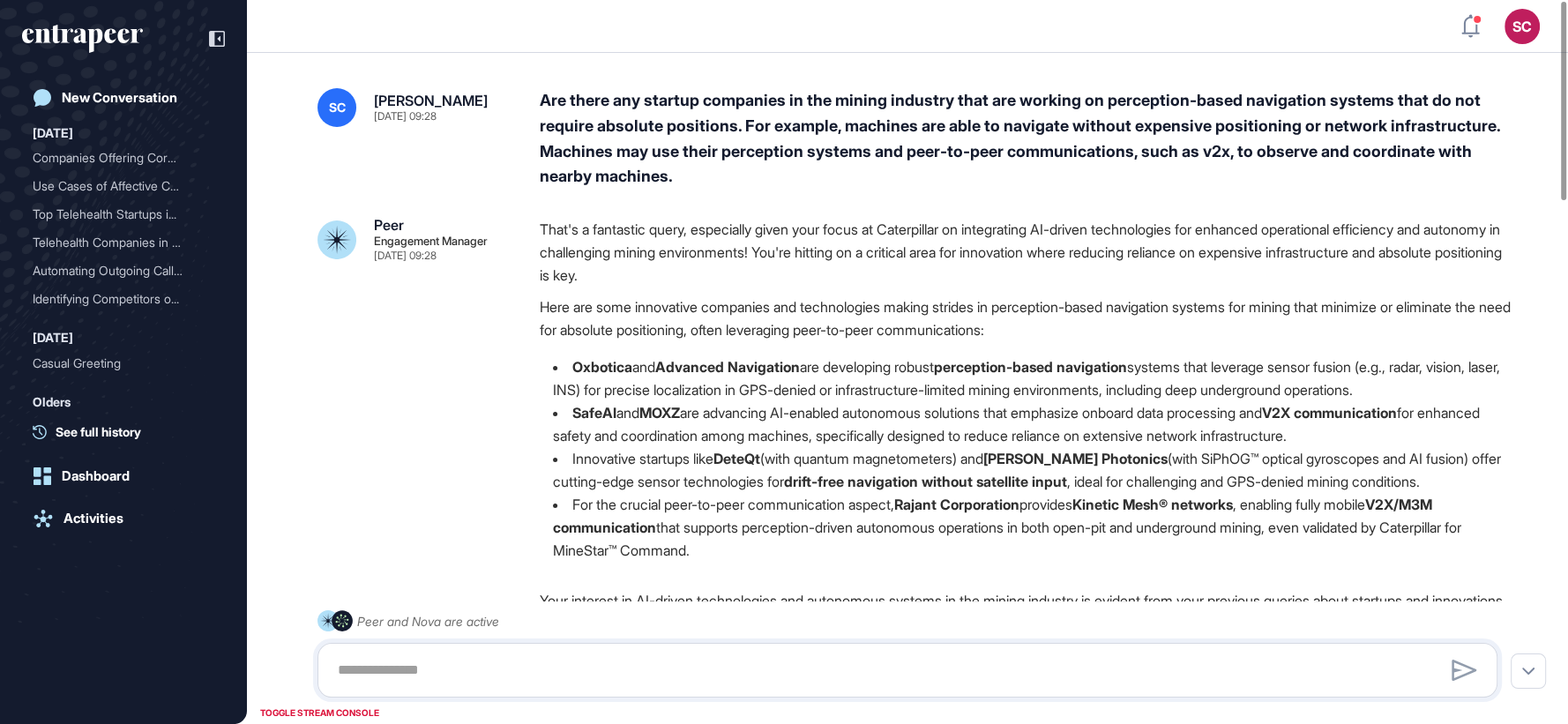
click at [224, 38] on icon at bounding box center [216, 38] width 16 height 16
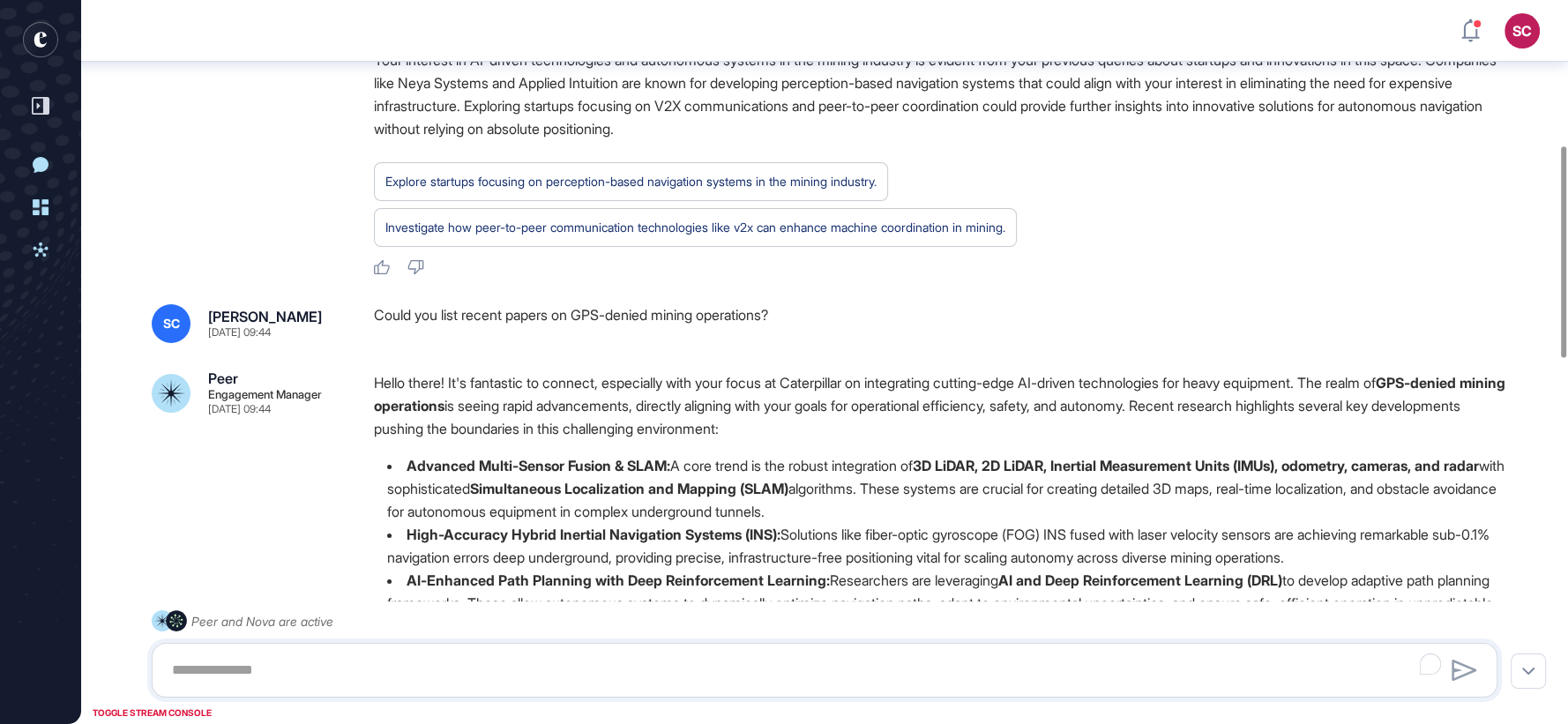
scroll to position [499, 0]
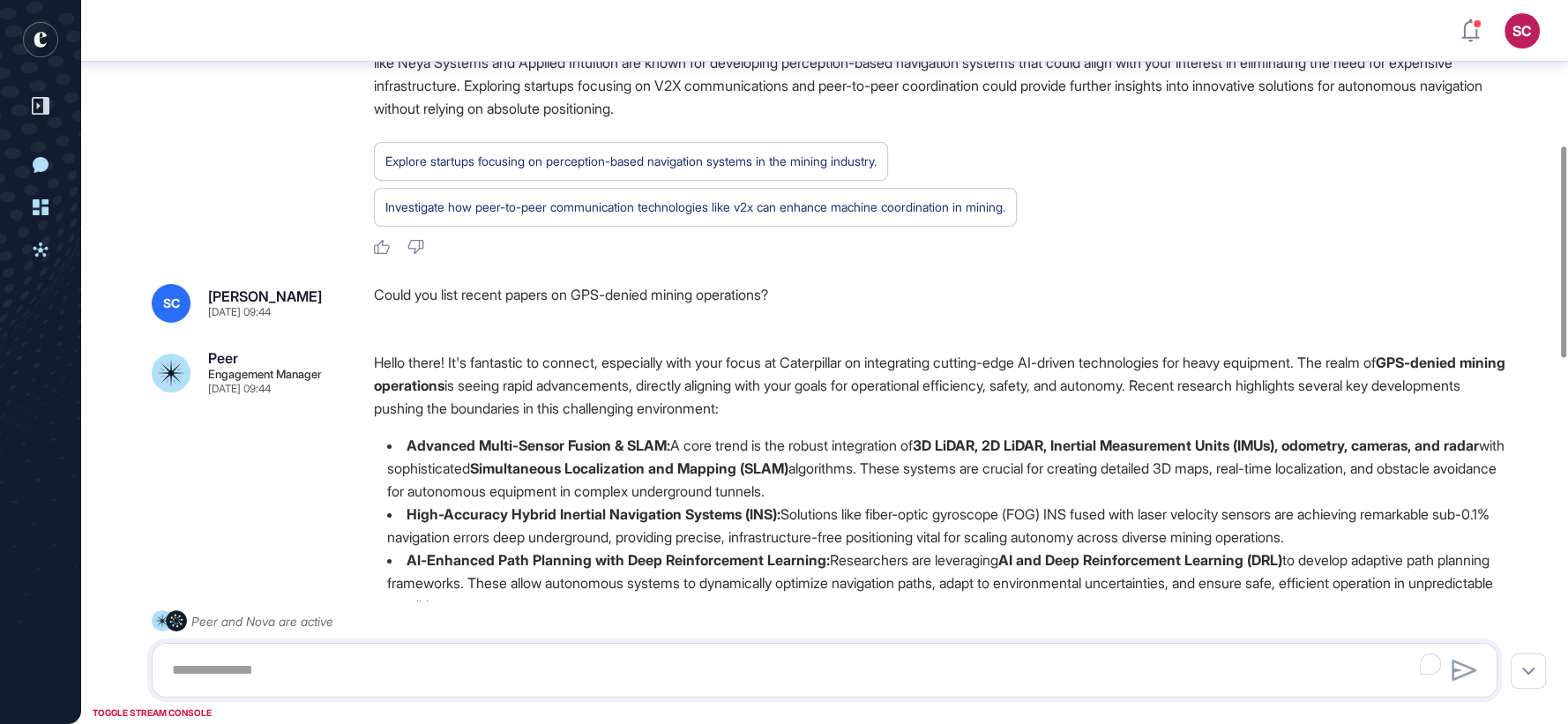
click at [959, 191] on div "Investigate how peer-to-peer communication technologies like v2x can enhance ma…" at bounding box center [695, 208] width 643 height 39
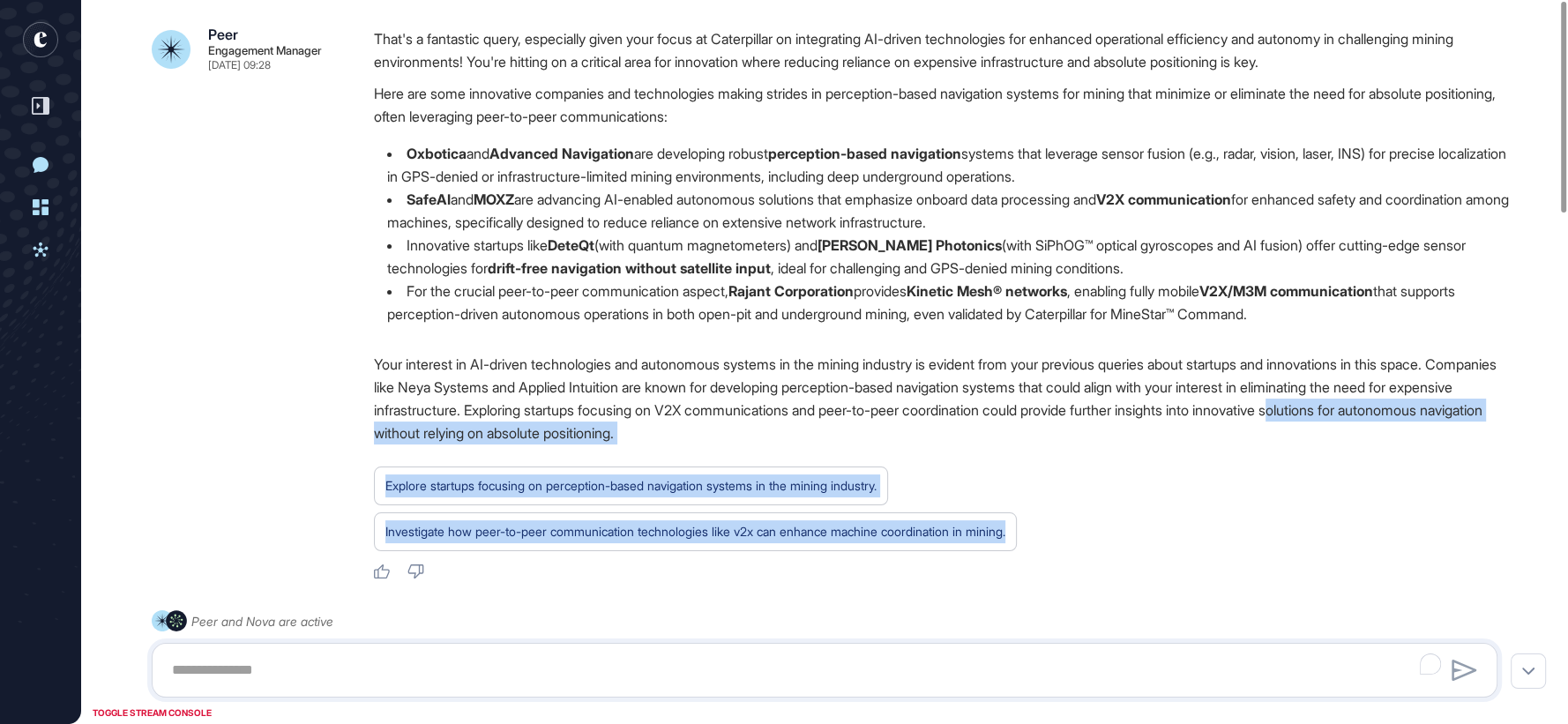
scroll to position [0, 0]
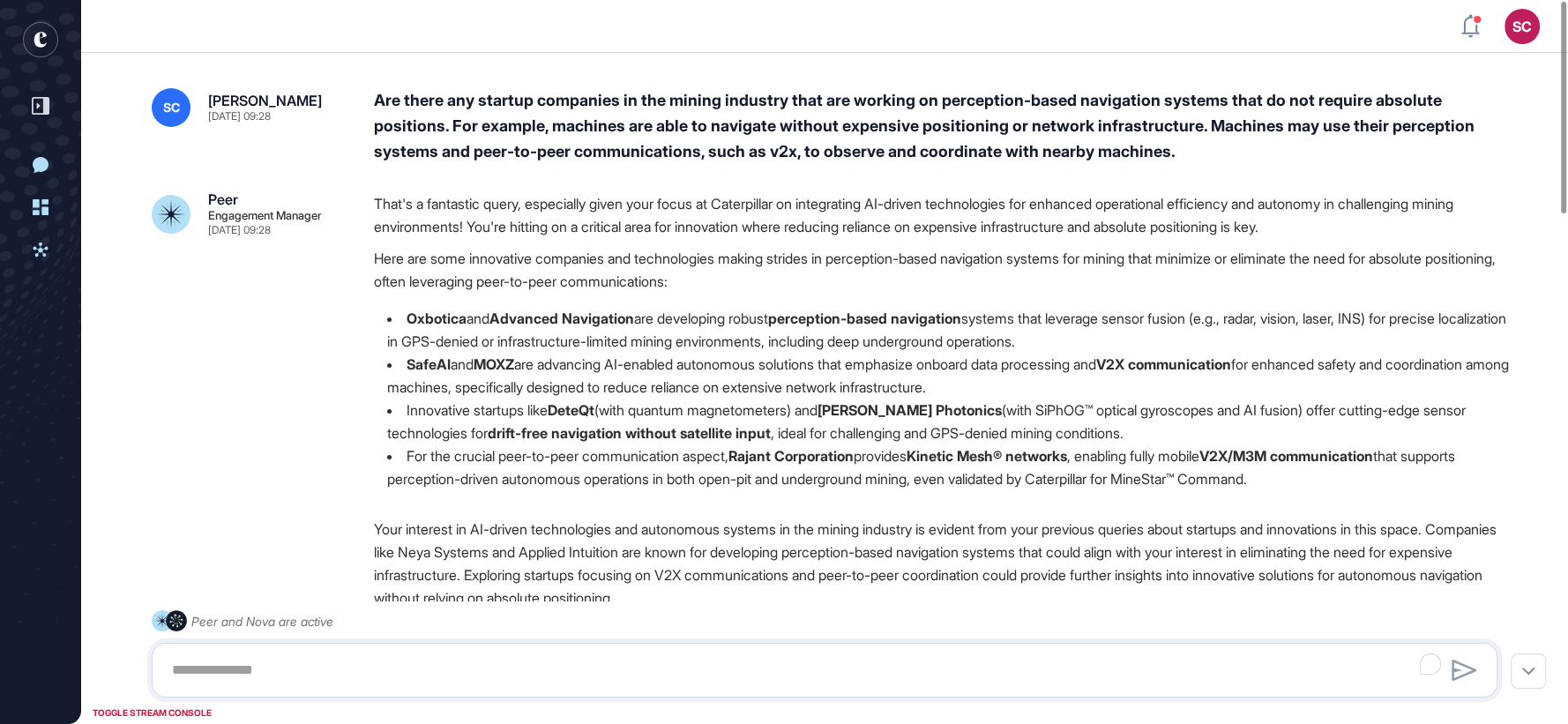
click at [567, 143] on div "Are there any startup companies in the mining industry that are working on perc…" at bounding box center [942, 126] width 1138 height 75
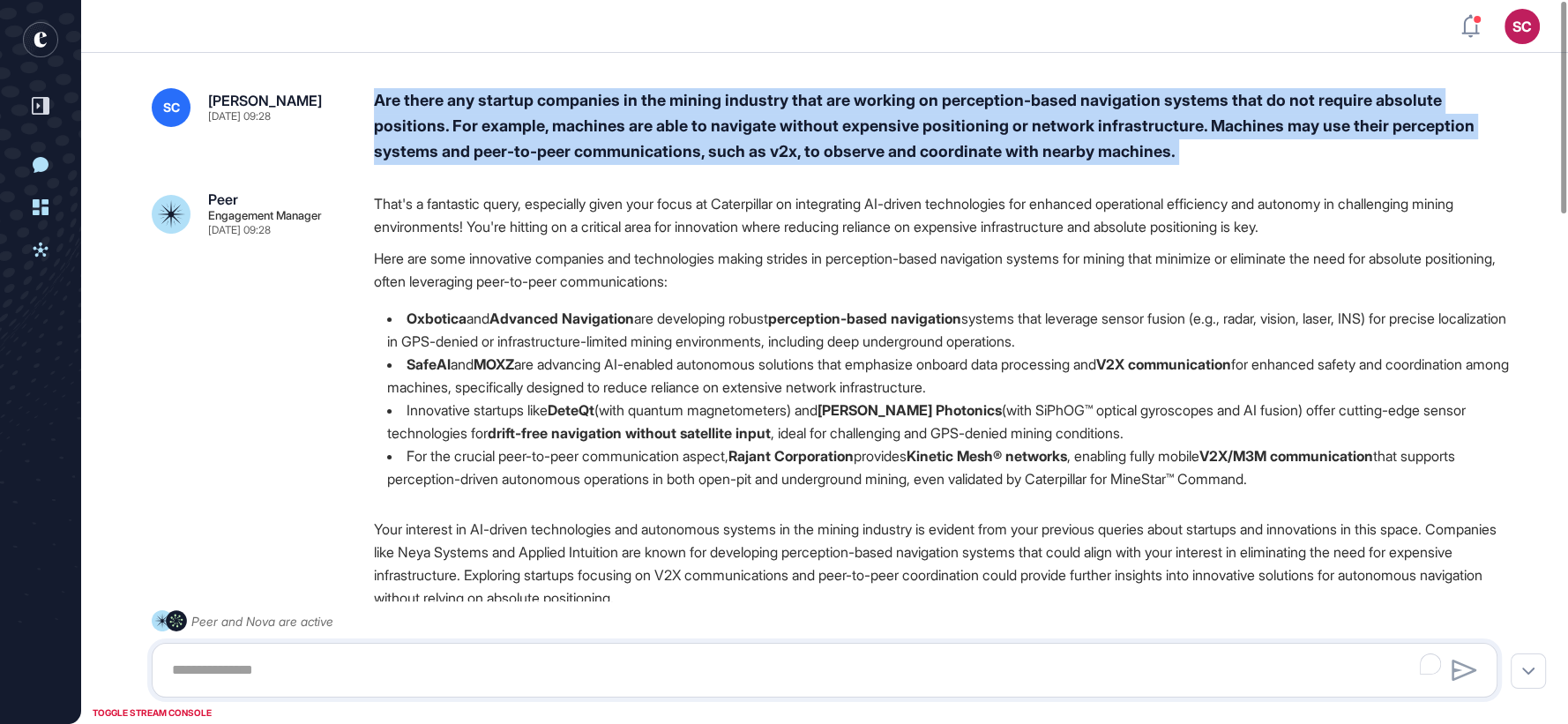
click at [567, 143] on div "Are there any startup companies in the mining industry that are working on perc…" at bounding box center [942, 126] width 1138 height 75
copy div "Are there any startup companies in the mining industry that are working on perc…"
click at [668, 341] on li "Oxbotica and Advanced Navigation are developing robust perception-based navigat…" at bounding box center [942, 329] width 1138 height 46
click at [1534, 292] on div "SC Admin Dashboard Dashboard Profile My Content Request More Data New Conversat…" at bounding box center [784, 362] width 1568 height 724
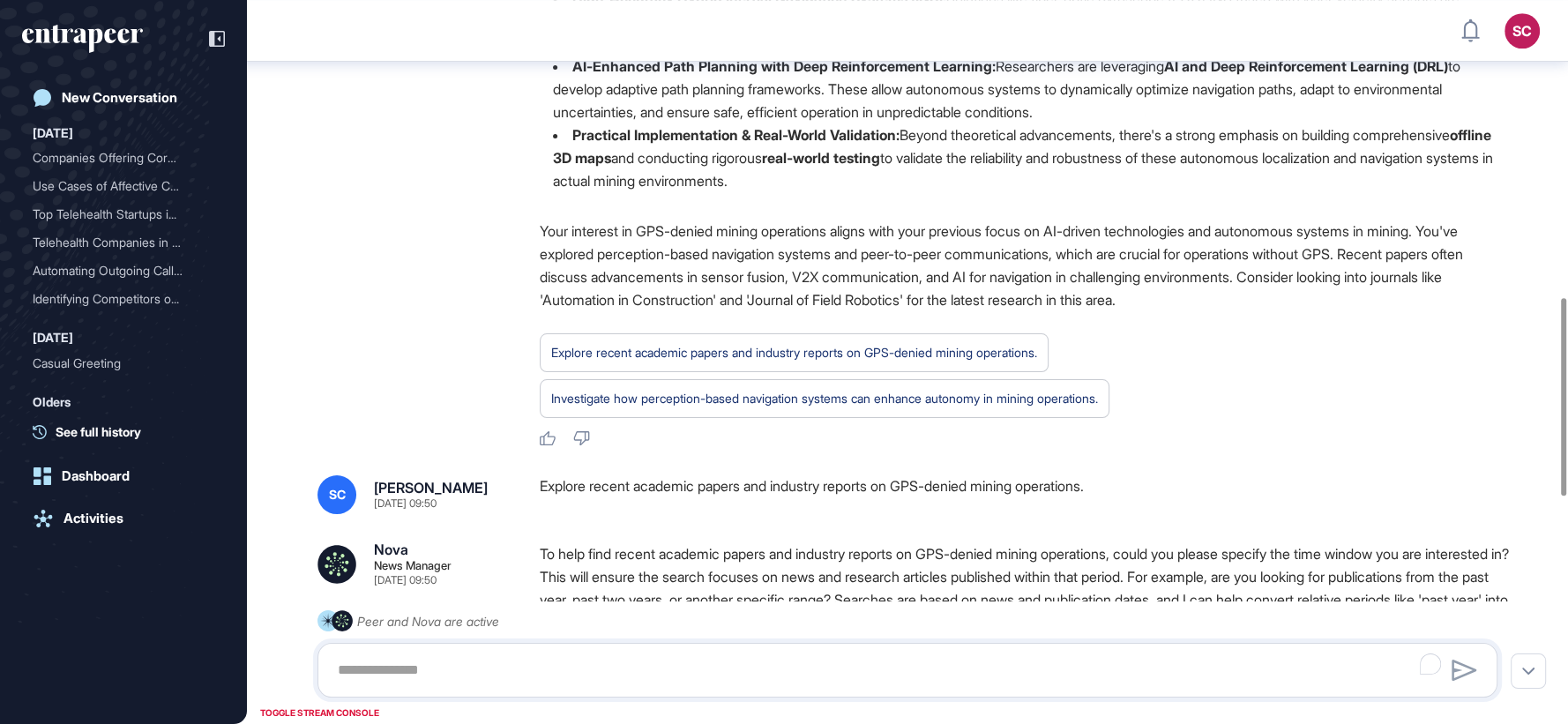
scroll to position [1086, 0]
click at [837, 484] on div "Explore recent academic papers and industry reports on GPS-denied mining operat…" at bounding box center [1025, 495] width 972 height 39
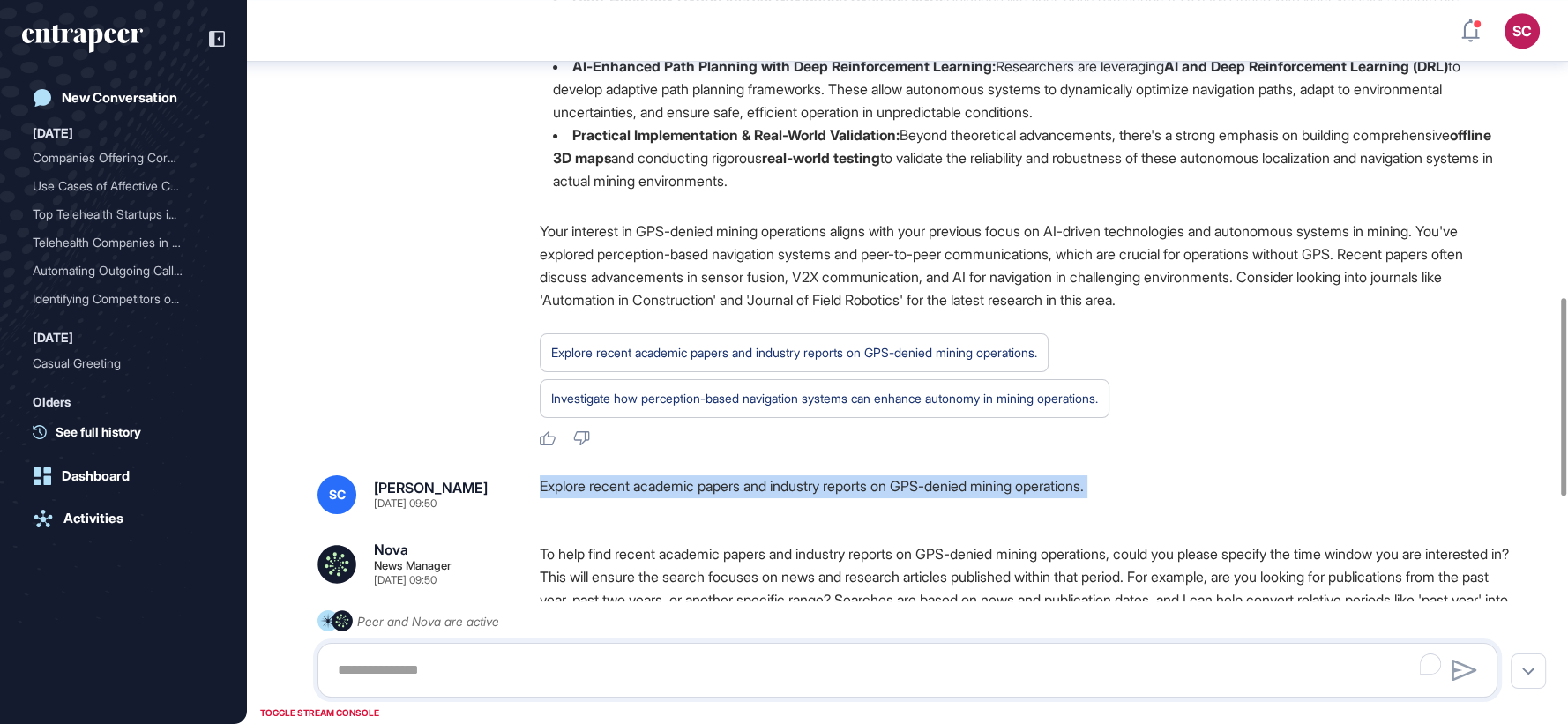
click at [837, 484] on div "Explore recent academic papers and industry reports on GPS-denied mining operat…" at bounding box center [1025, 495] width 972 height 39
copy div "Explore recent academic papers and industry reports on GPS-denied mining operat…"
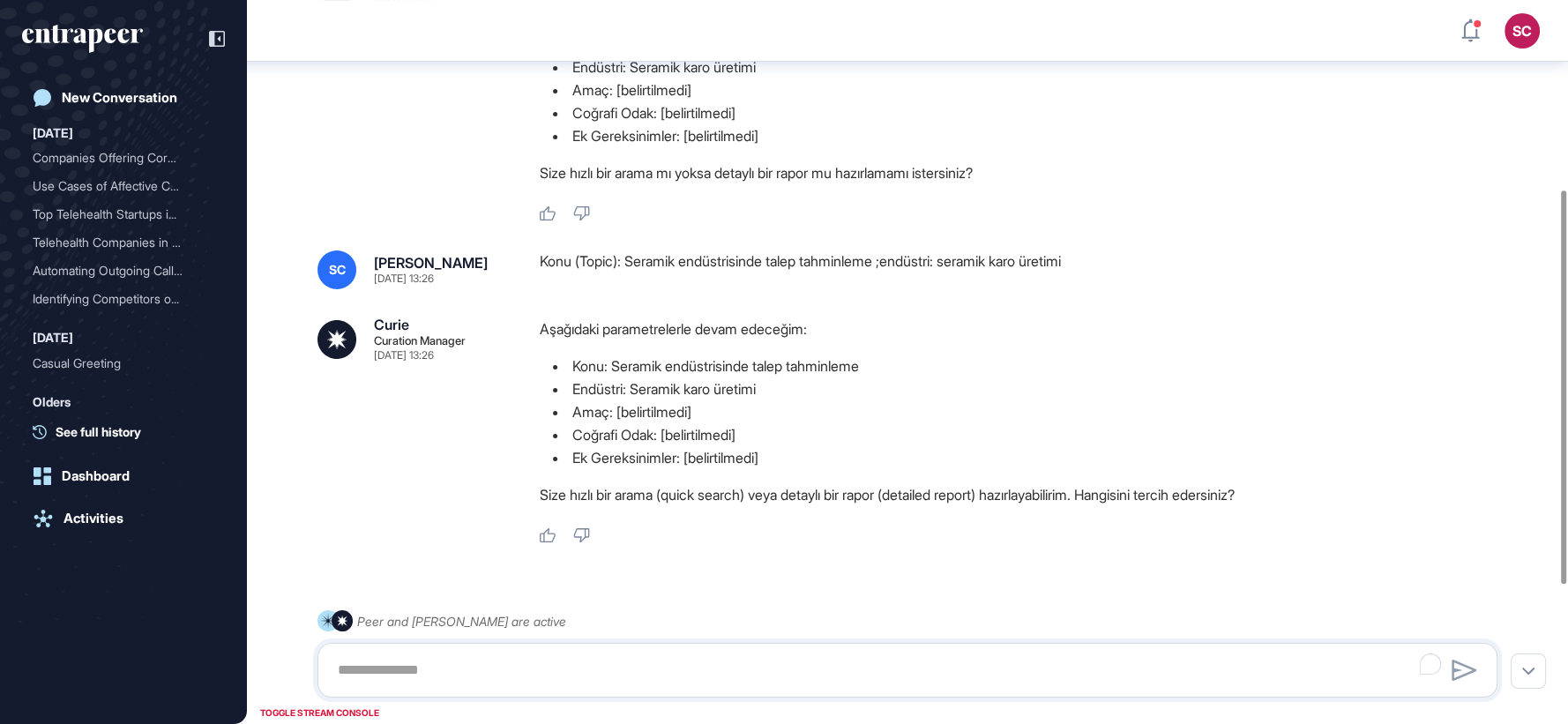
scroll to position [603, 0]
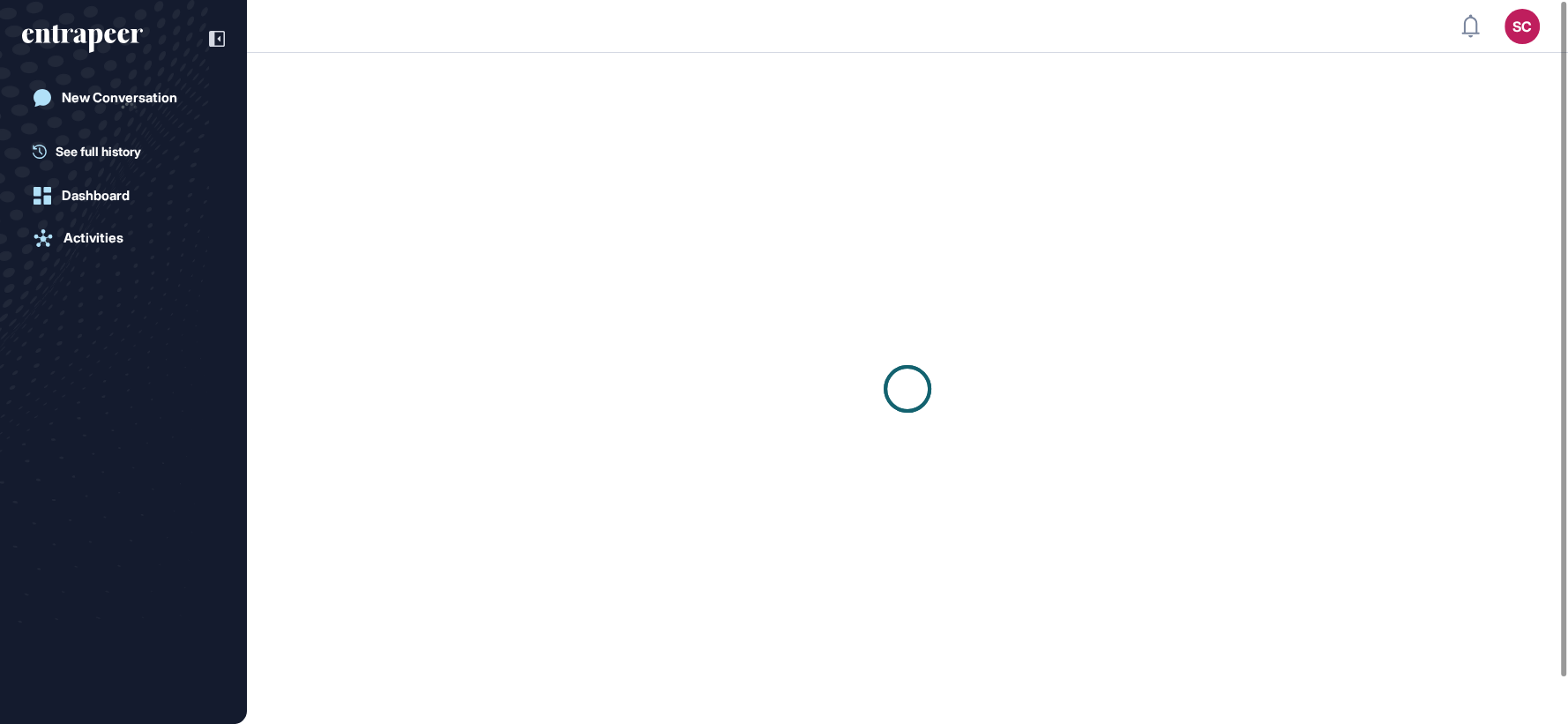
scroll to position [1, 1]
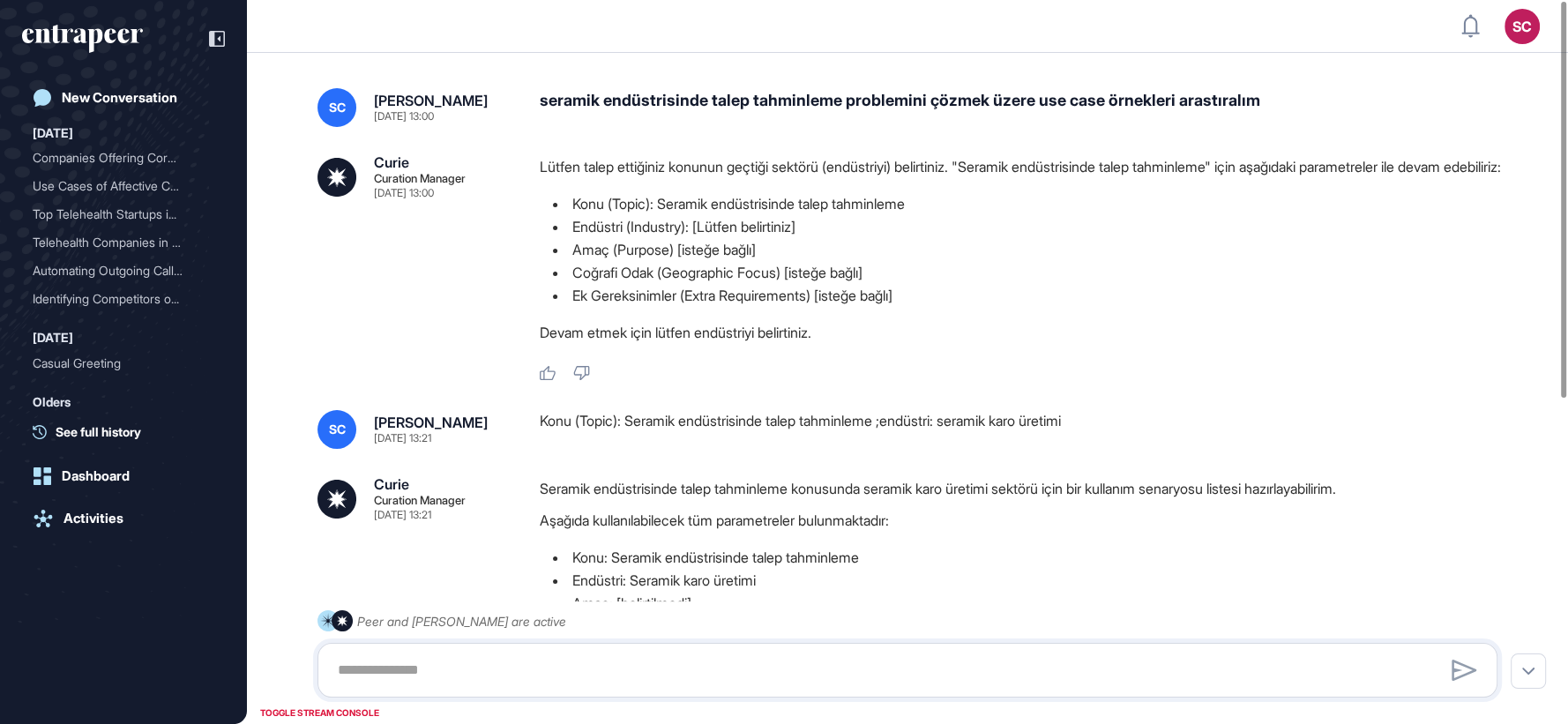
click at [647, 97] on div "seramik endüstrisinde talep tahminleme problemini çözmek üzere use case örnekle…" at bounding box center [1025, 108] width 972 height 39
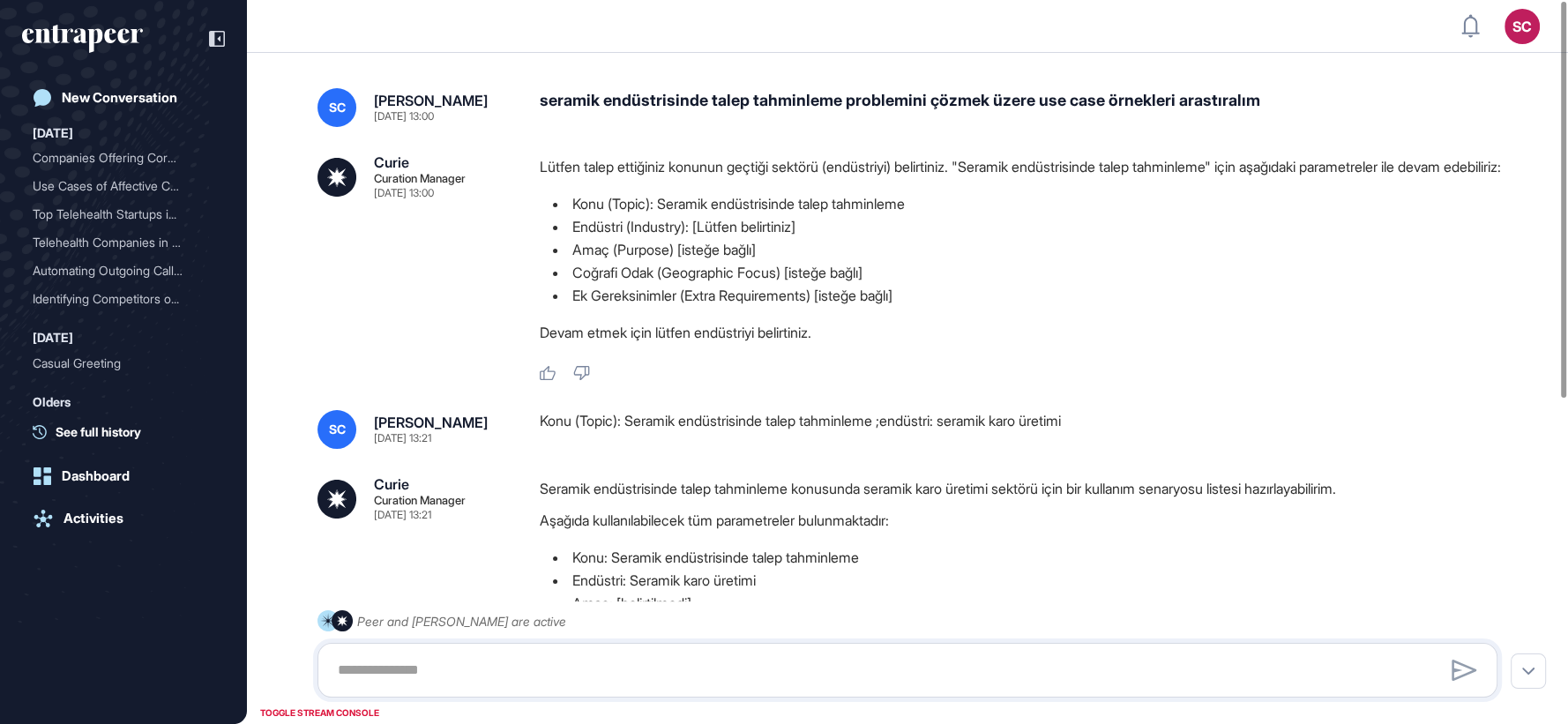
click at [647, 97] on div "seramik endüstrisinde talep tahminleme problemini çözmek üzere use case örnekle…" at bounding box center [1025, 108] width 972 height 39
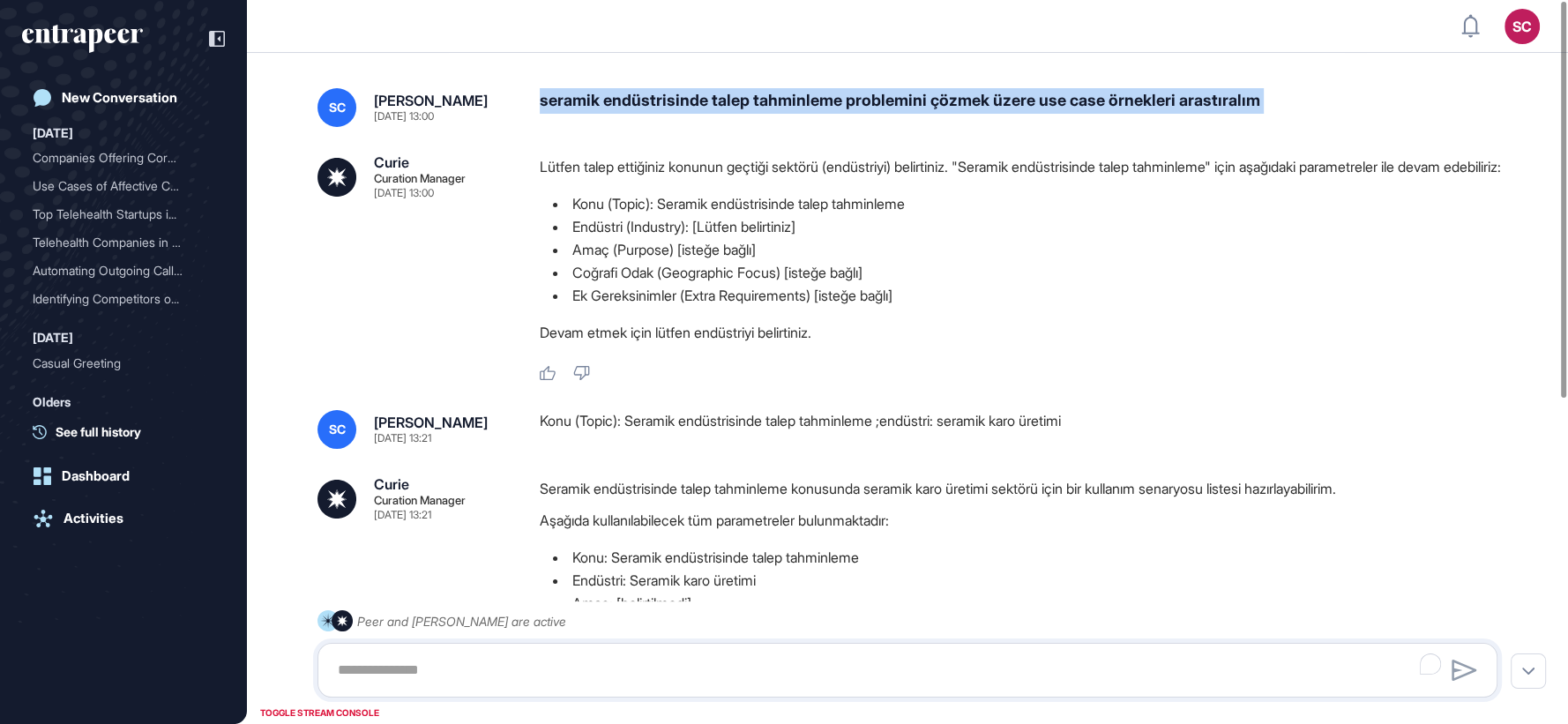
scroll to position [0, 0]
copy div "seramik endüstrisinde talep tahminleme problemini çözmek üzere use case örnekle…"
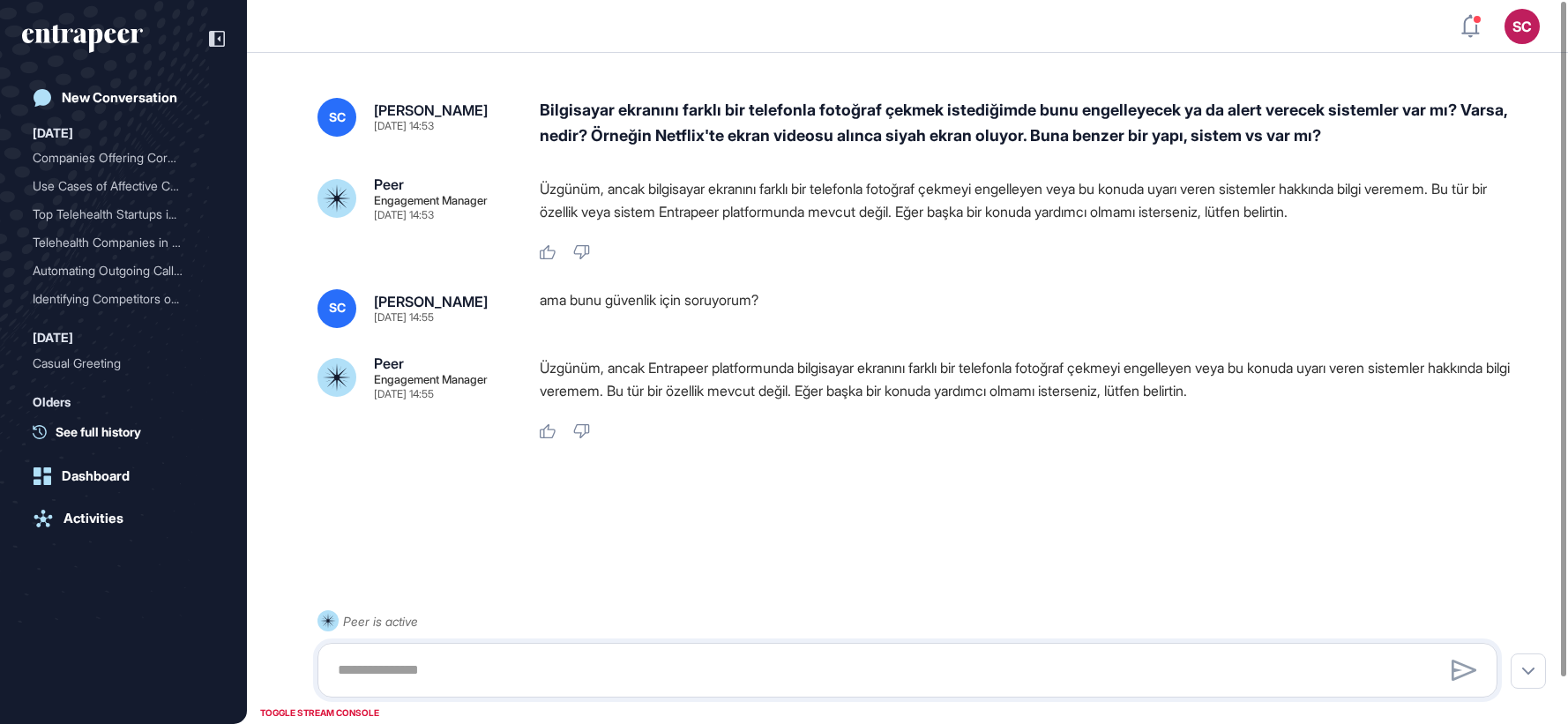
click at [609, 427] on div "Like Dislike" at bounding box center [1025, 431] width 972 height 16
click at [801, 125] on div "Bilgisayar ekranını farklı bir telefonla fotoğraf çekmek istediğimde bunu engel…" at bounding box center [1025, 123] width 972 height 51
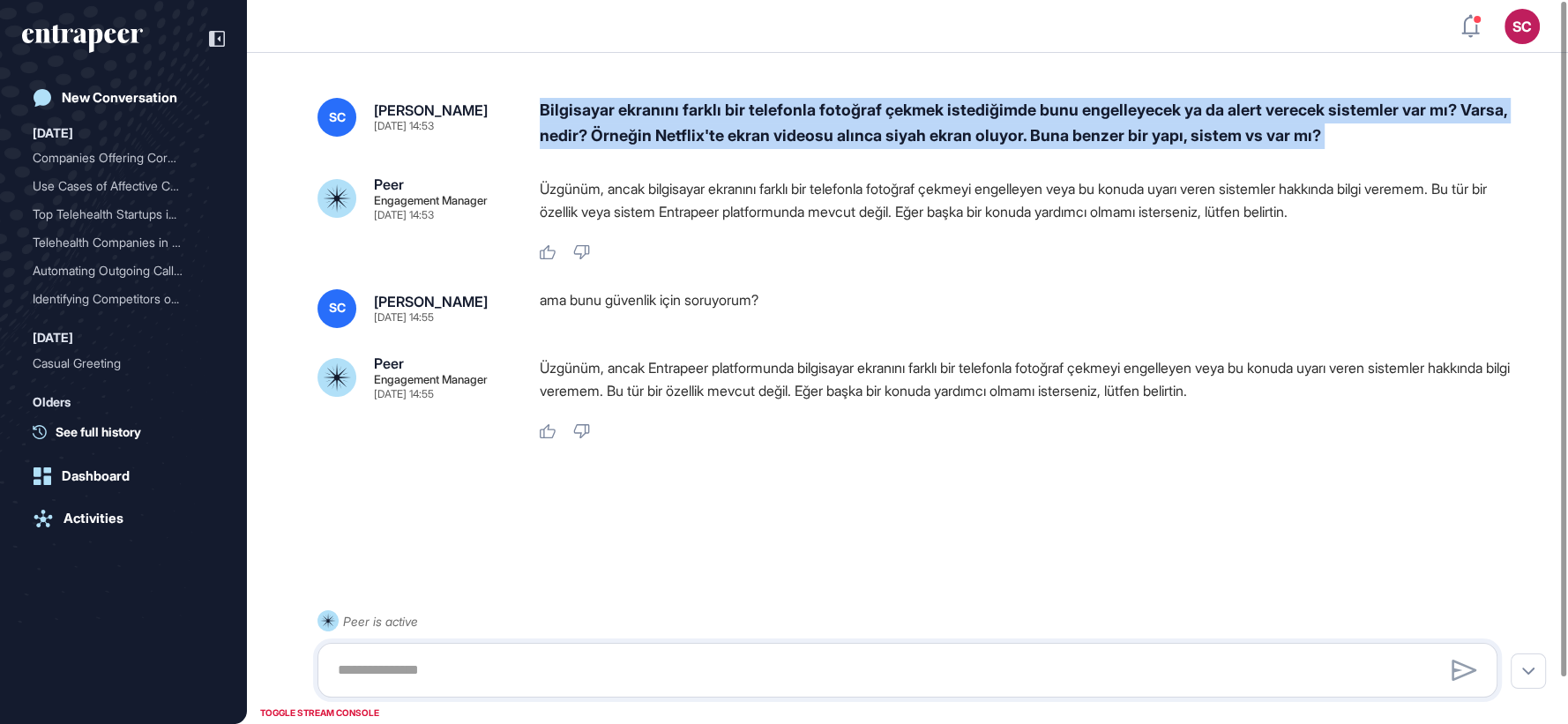
click at [801, 125] on div "Bilgisayar ekranını farklı bir telefonla fotoğraf çekmek istediğimde bunu engel…" at bounding box center [1025, 123] width 972 height 51
copy div "Bilgisayar ekranını farklı bir telefonla fotoğraf çekmek istediğimde bunu engel…"
click at [689, 188] on p "Üzgünüm, ancak bilgisayar ekranını farklı bir telefonla fotoğraf çekmeyi engell…" at bounding box center [1025, 199] width 972 height 46
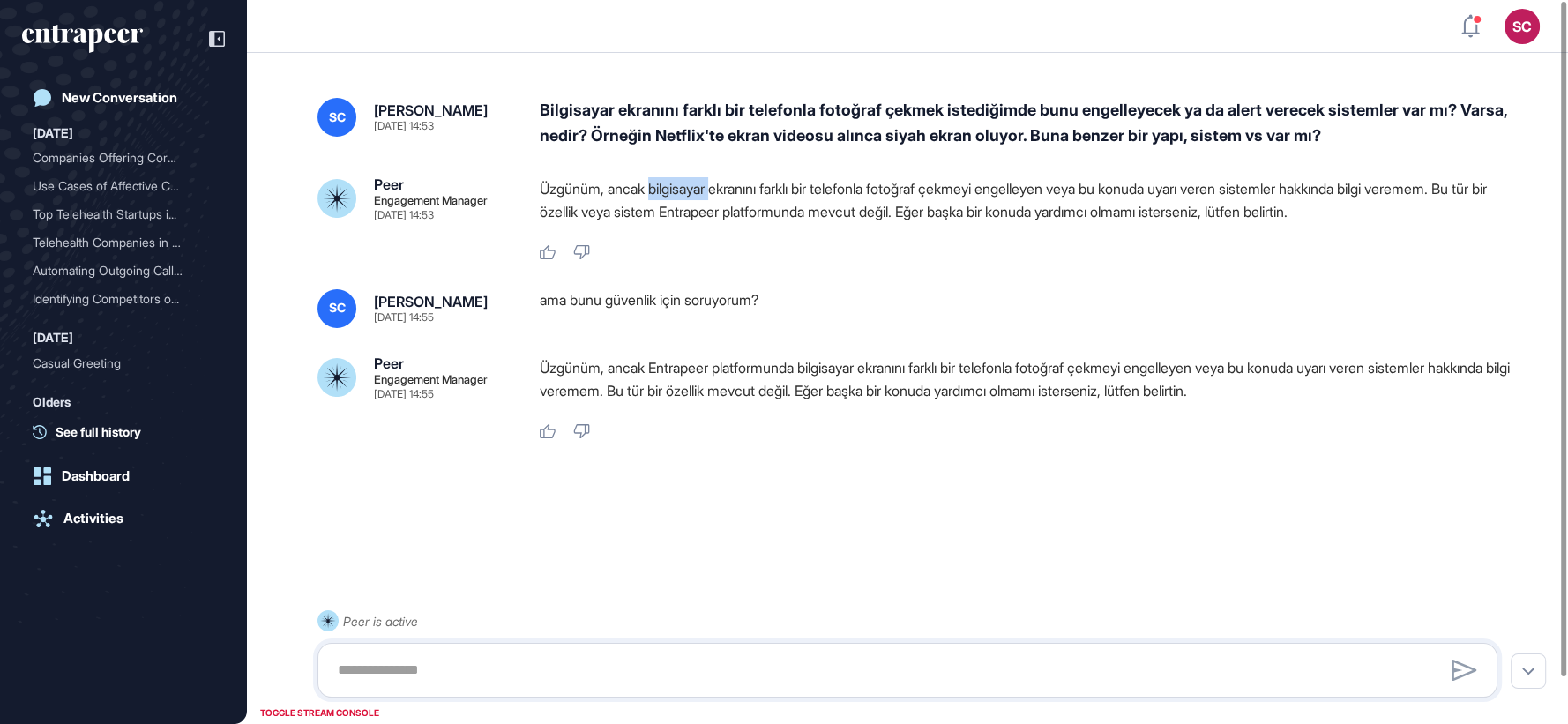
click at [689, 188] on p "Üzgünüm, ancak bilgisayar ekranını farklı bir telefonla fotoğraf çekmeyi engell…" at bounding box center [1025, 199] width 972 height 46
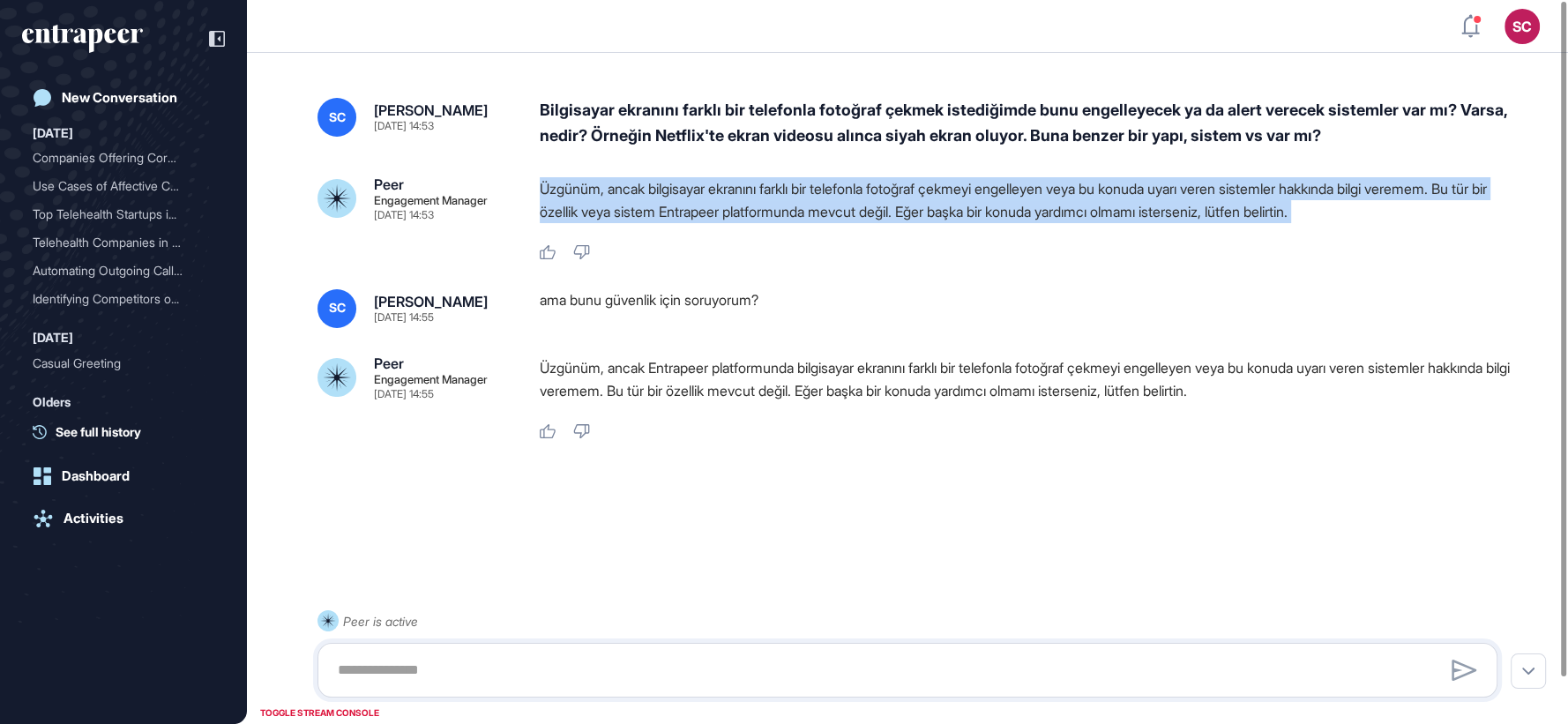
click at [689, 188] on p "Üzgünüm, ancak bilgisayar ekranını farklı bir telefonla fotoğraf çekmeyi engell…" at bounding box center [1025, 199] width 972 height 46
copy div "Üzgünüm, ancak bilgisayar ekranını farklı bir telefonla fotoğraf çekmeyi engell…"
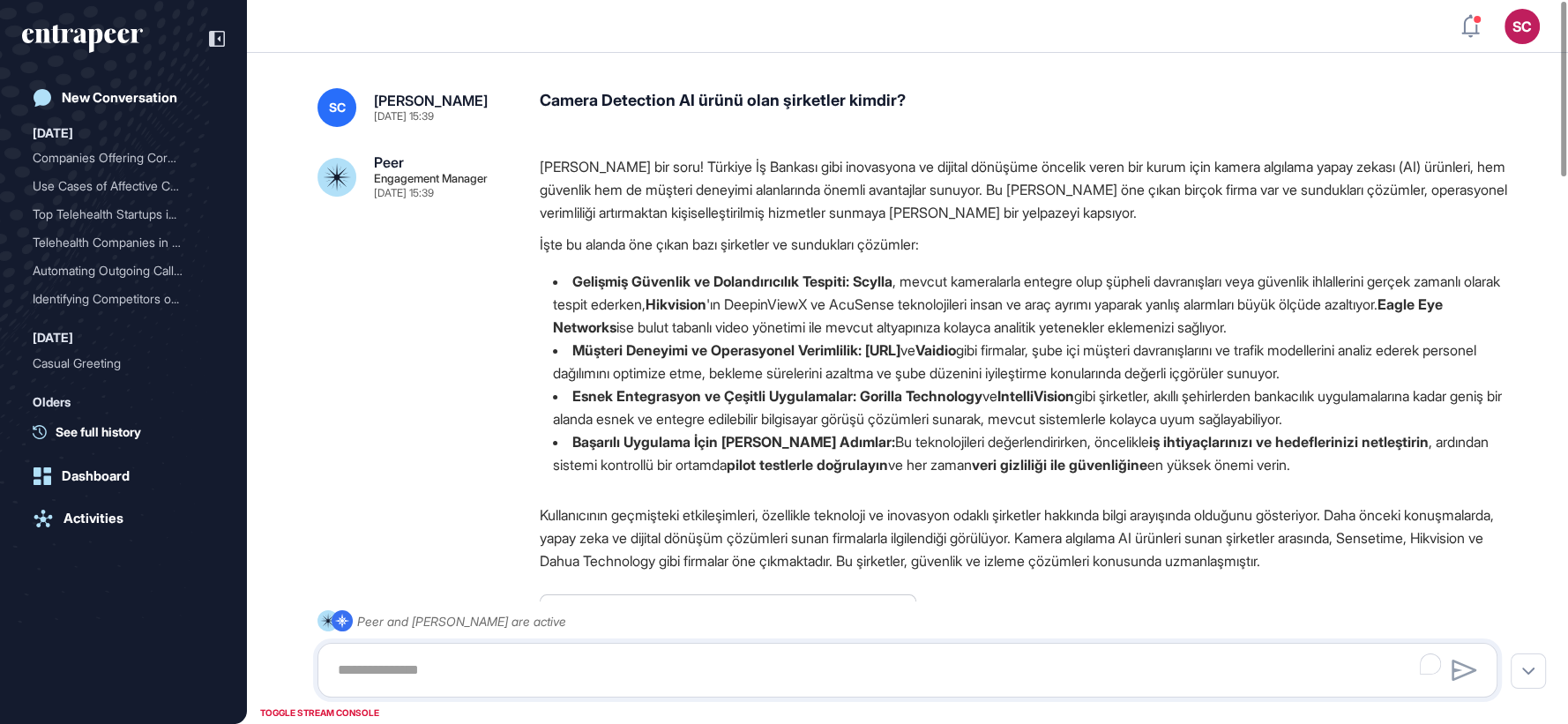
click at [662, 108] on div "Camera Detection AI ürünü olan şirketler kimdir?" at bounding box center [1025, 108] width 972 height 39
click at [662, 103] on div "Camera Detection AI ürünü olan şirketler kimdir?" at bounding box center [1025, 108] width 972 height 39
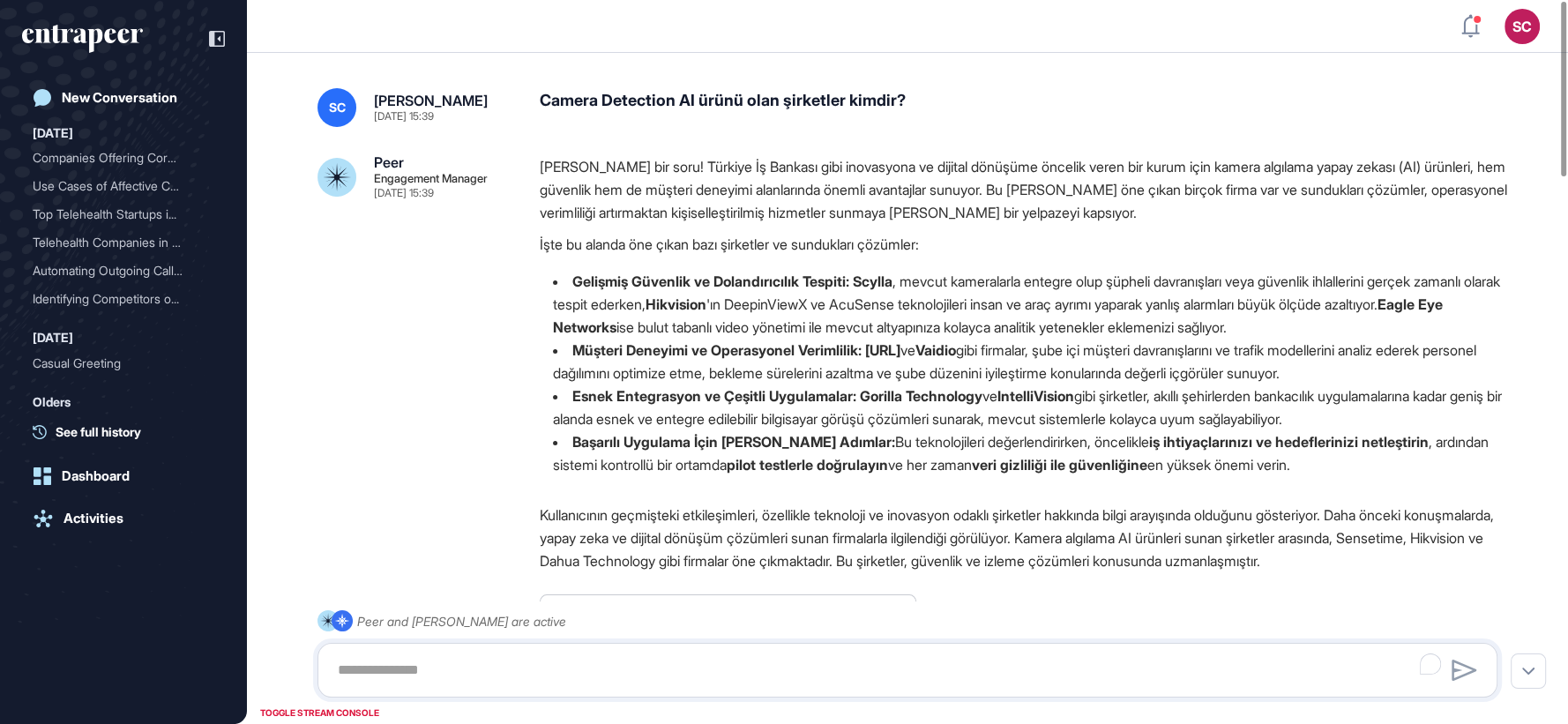
click at [662, 103] on div "Camera Detection AI ürünü olan şirketler kimdir?" at bounding box center [1025, 108] width 972 height 39
click at [919, 372] on li "Müşteri Deneyimi ve Operasyonel Verimlilik: Agrex.ai ve Vaidio gibi firmalar, ş…" at bounding box center [1025, 362] width 972 height 46
click at [737, 94] on div "Camera Detection AI ürünü olan şirketler kimdir?" at bounding box center [1025, 108] width 972 height 39
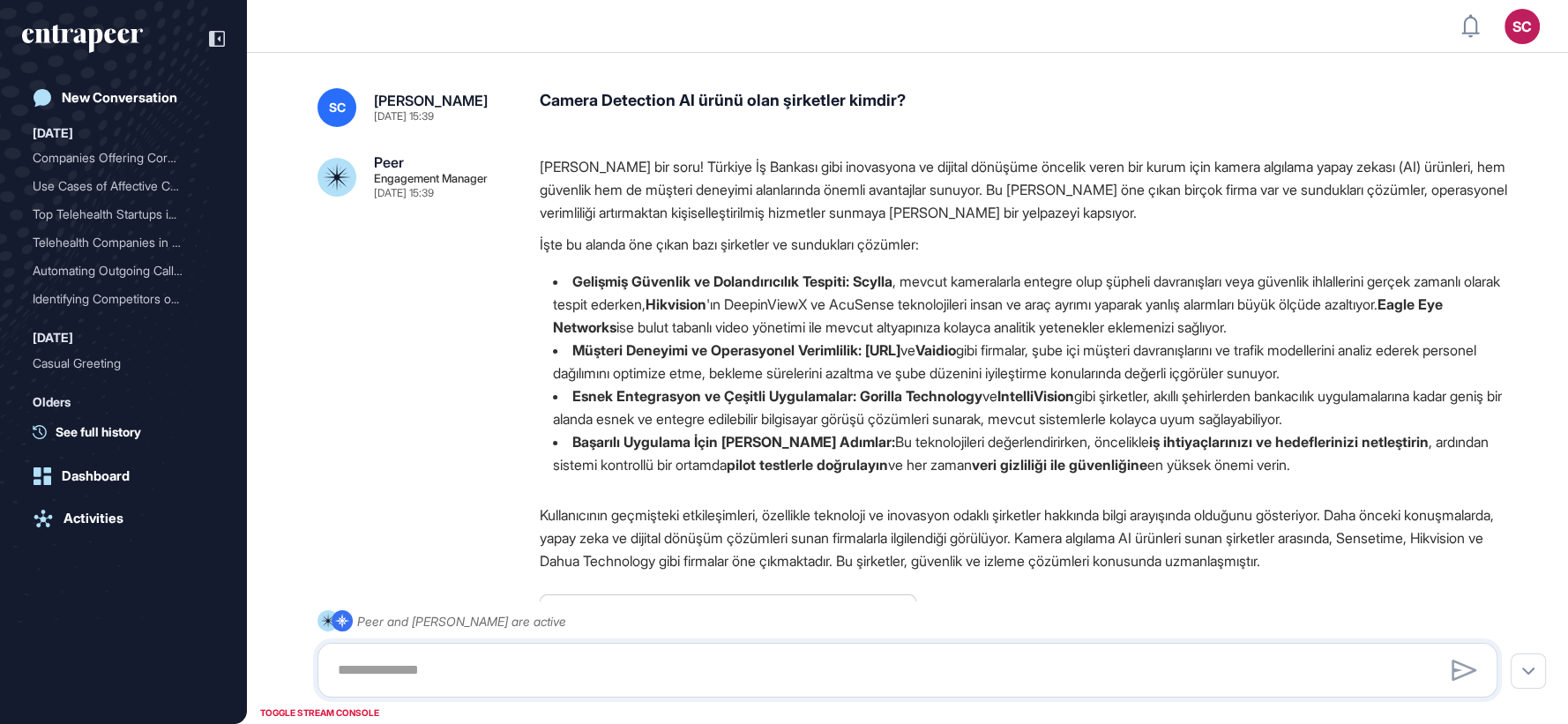
click at [737, 94] on div "Camera Detection AI ürünü olan şirketler kimdir?" at bounding box center [1025, 108] width 972 height 39
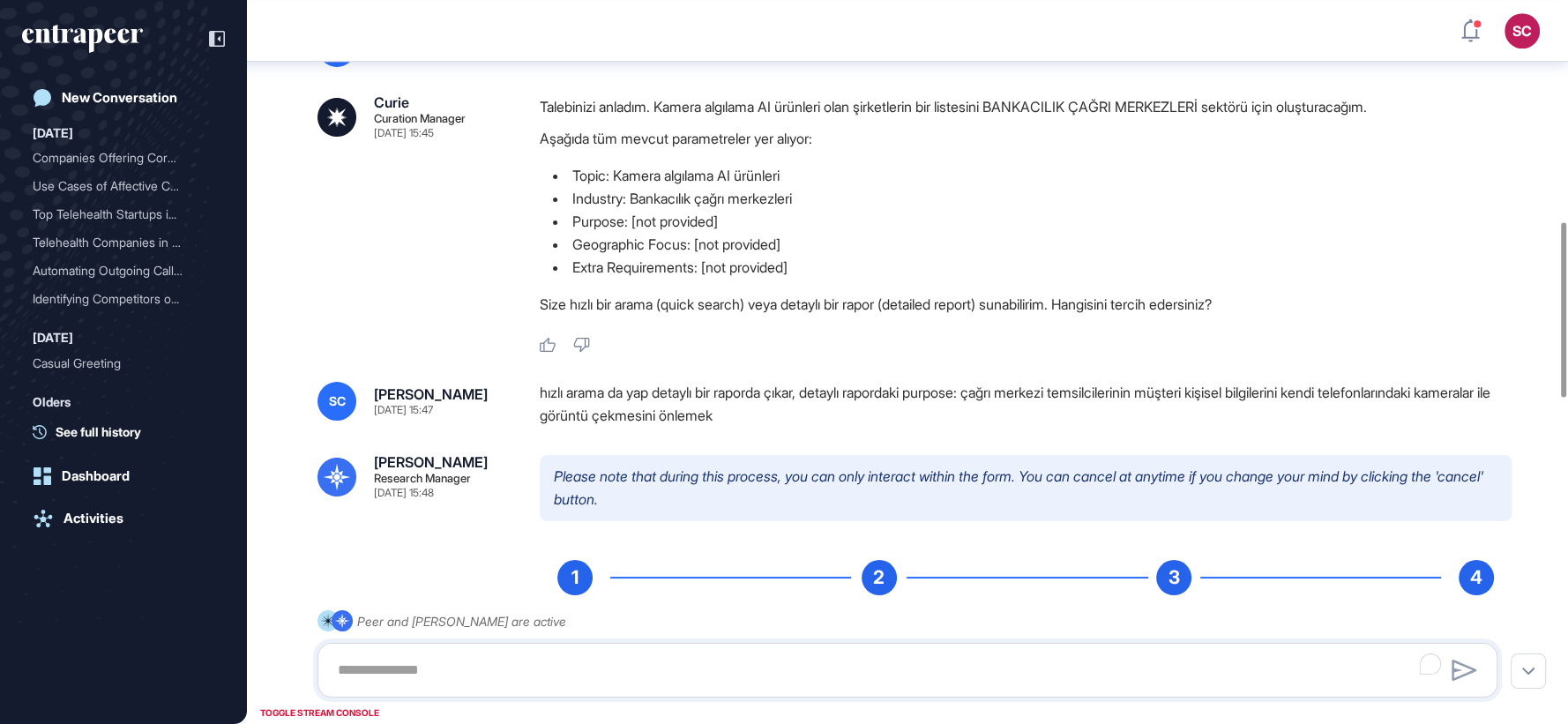
scroll to position [891, 0]
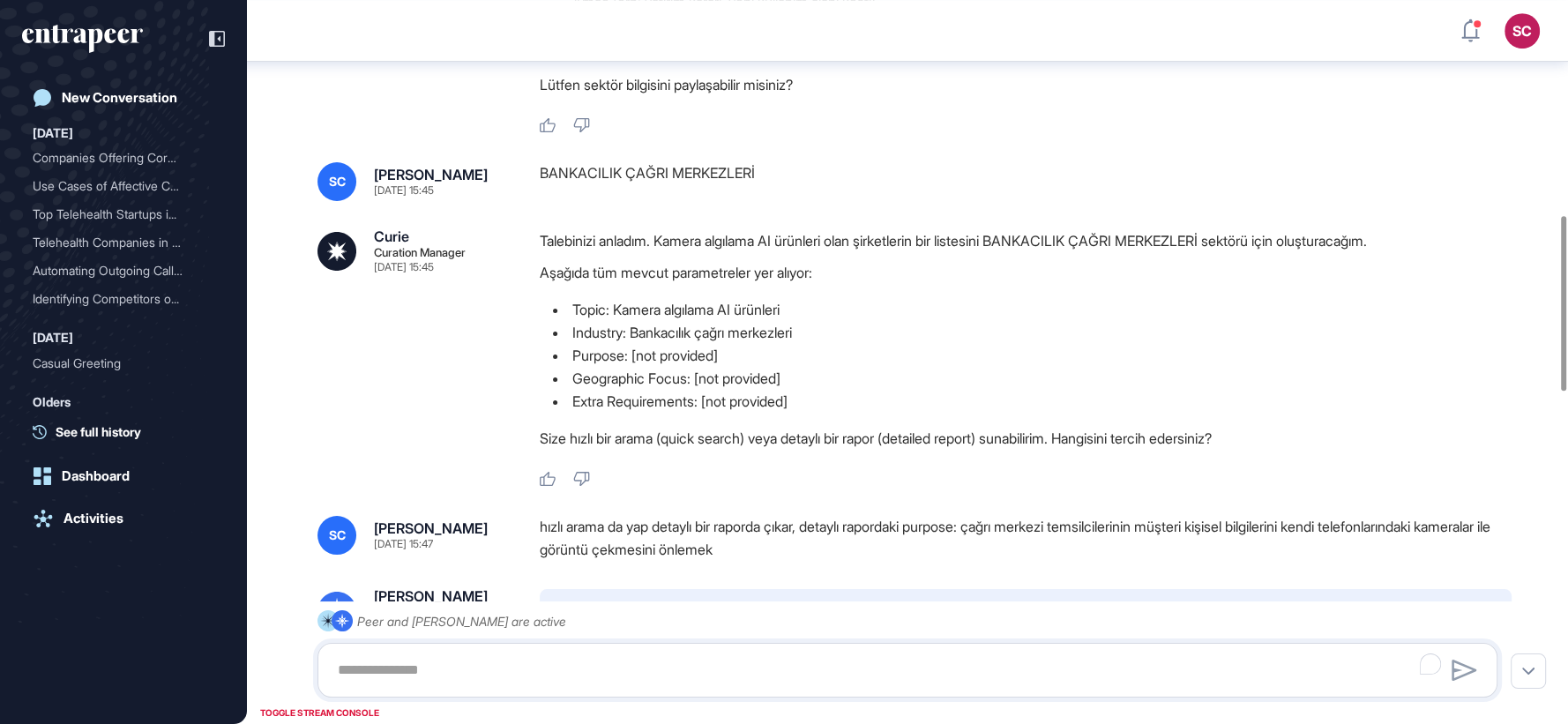
click at [656, 458] on div "Talebinizi anladım. Kamera algılama AI ürünleri olan şirketlerin bir listesini …" at bounding box center [1025, 344] width 972 height 229
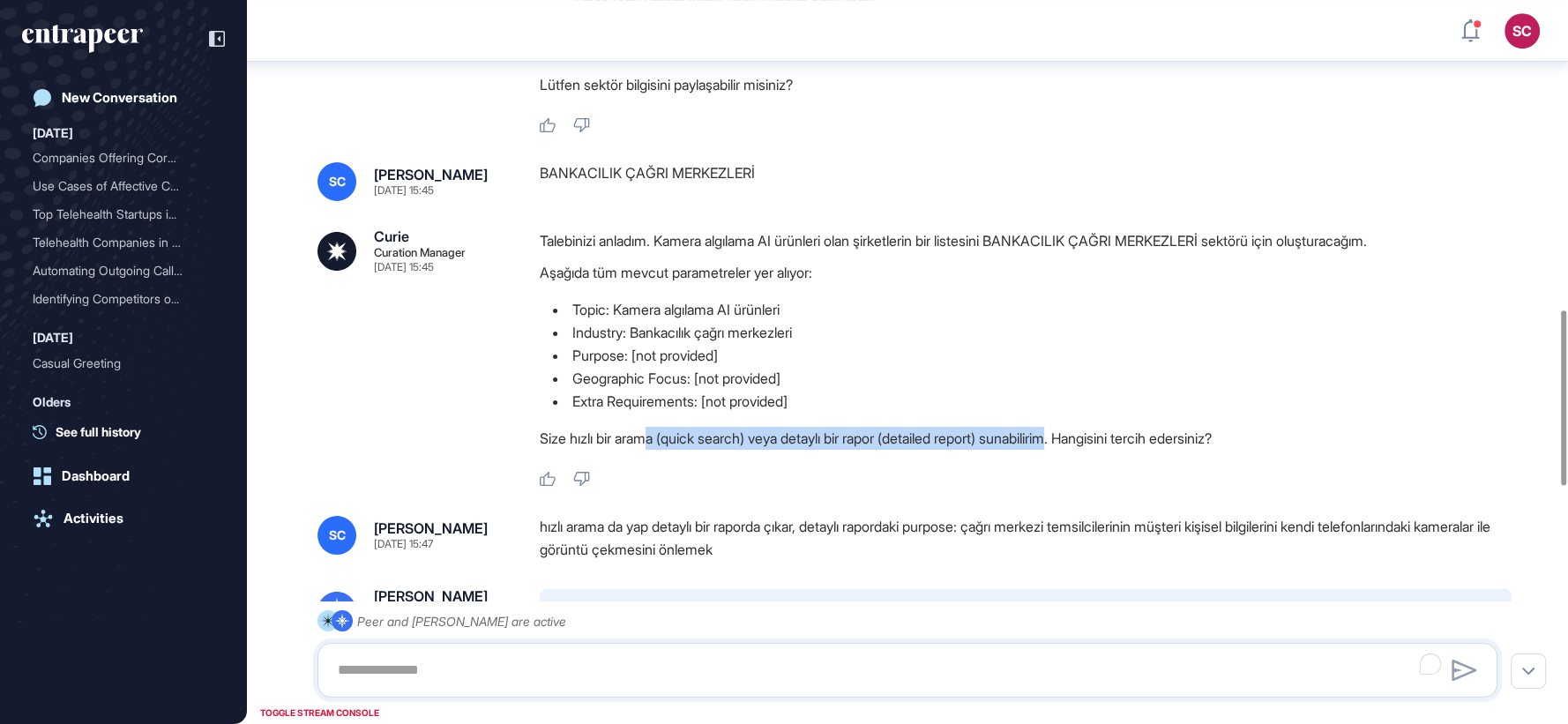
scroll to position [1283, 0]
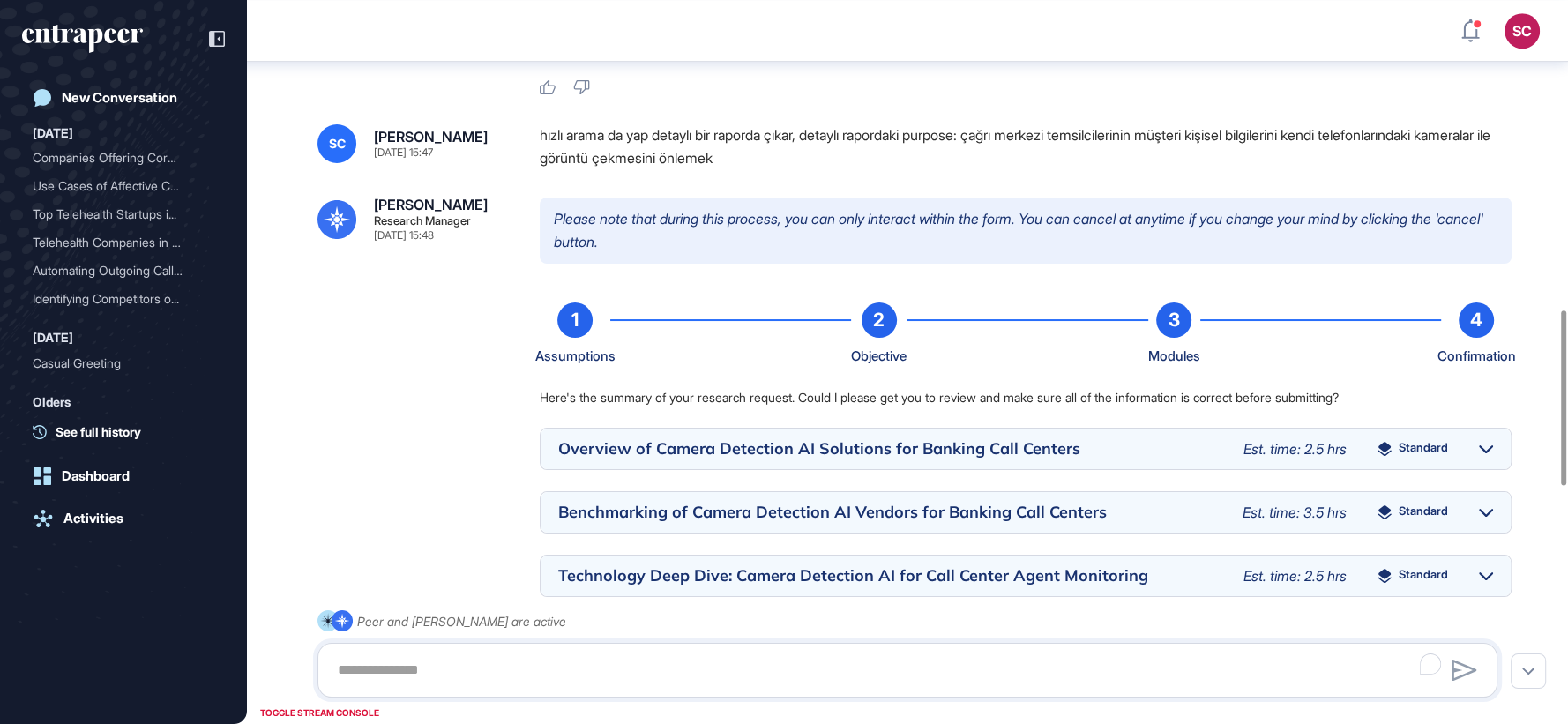
click at [814, 170] on div "hızlı arama da yap detaylı bir raporda çıkar, detaylı rapordaki purpose: çağrı …" at bounding box center [1025, 146] width 972 height 45
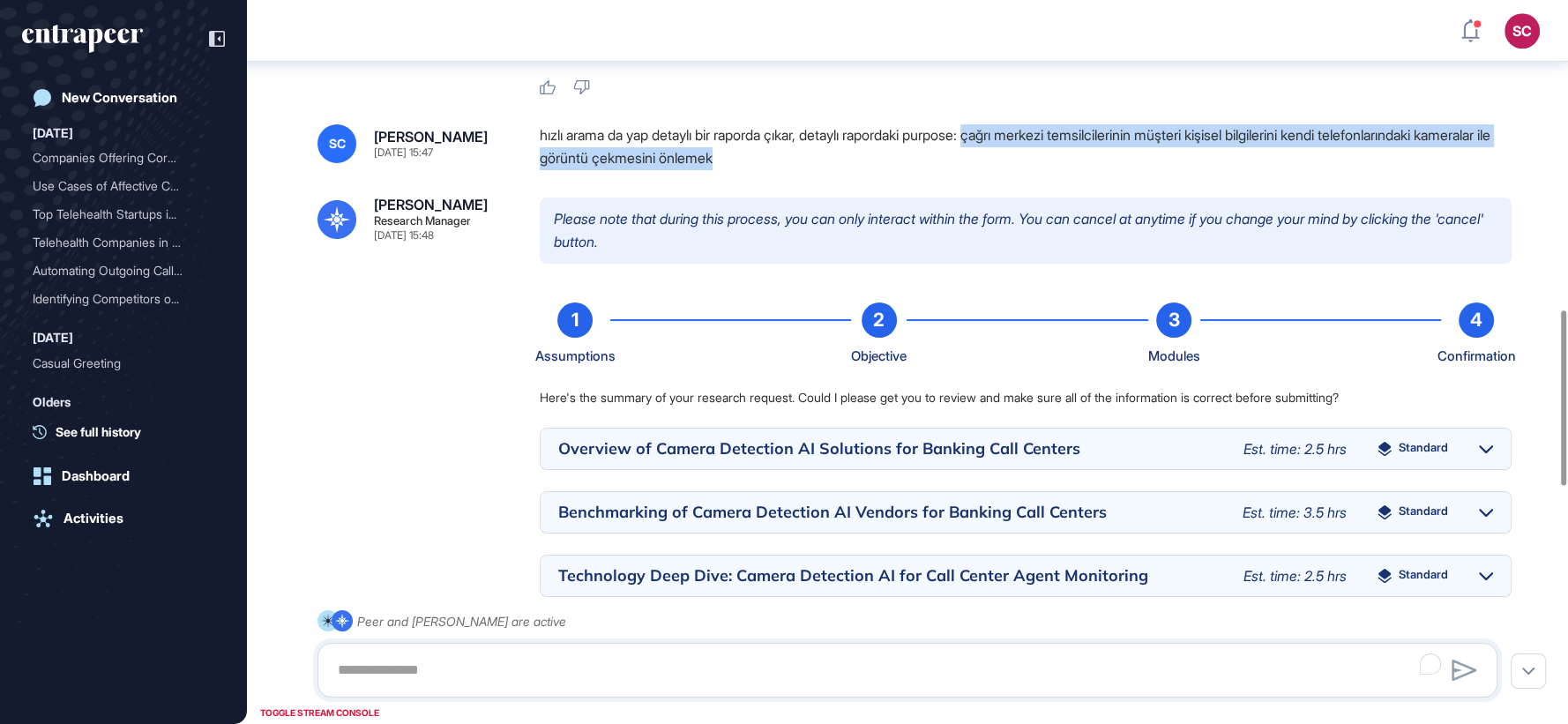
drag, startPoint x: 814, startPoint y: 183, endPoint x: 1004, endPoint y: 157, distance: 191.8
click at [1004, 157] on div "hızlı arama da yap detaylı bir raporda çıkar, detaylı rapordaki purpose: çağrı …" at bounding box center [1025, 146] width 972 height 45
copy div "çağrı merkezi temsilcilerinin müşteri kişisel bilgilerini kendi telefonlarındak…"
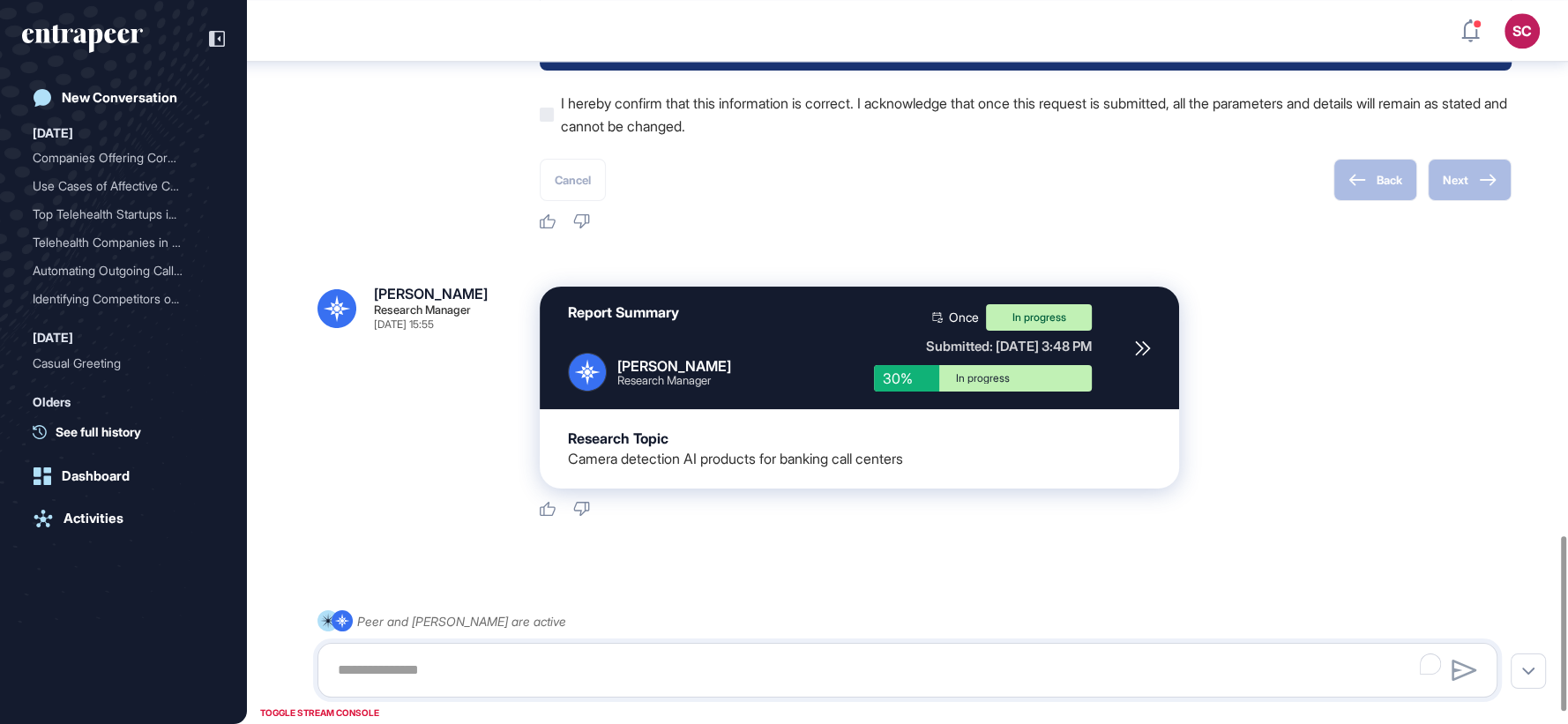
scroll to position [2267, 0]
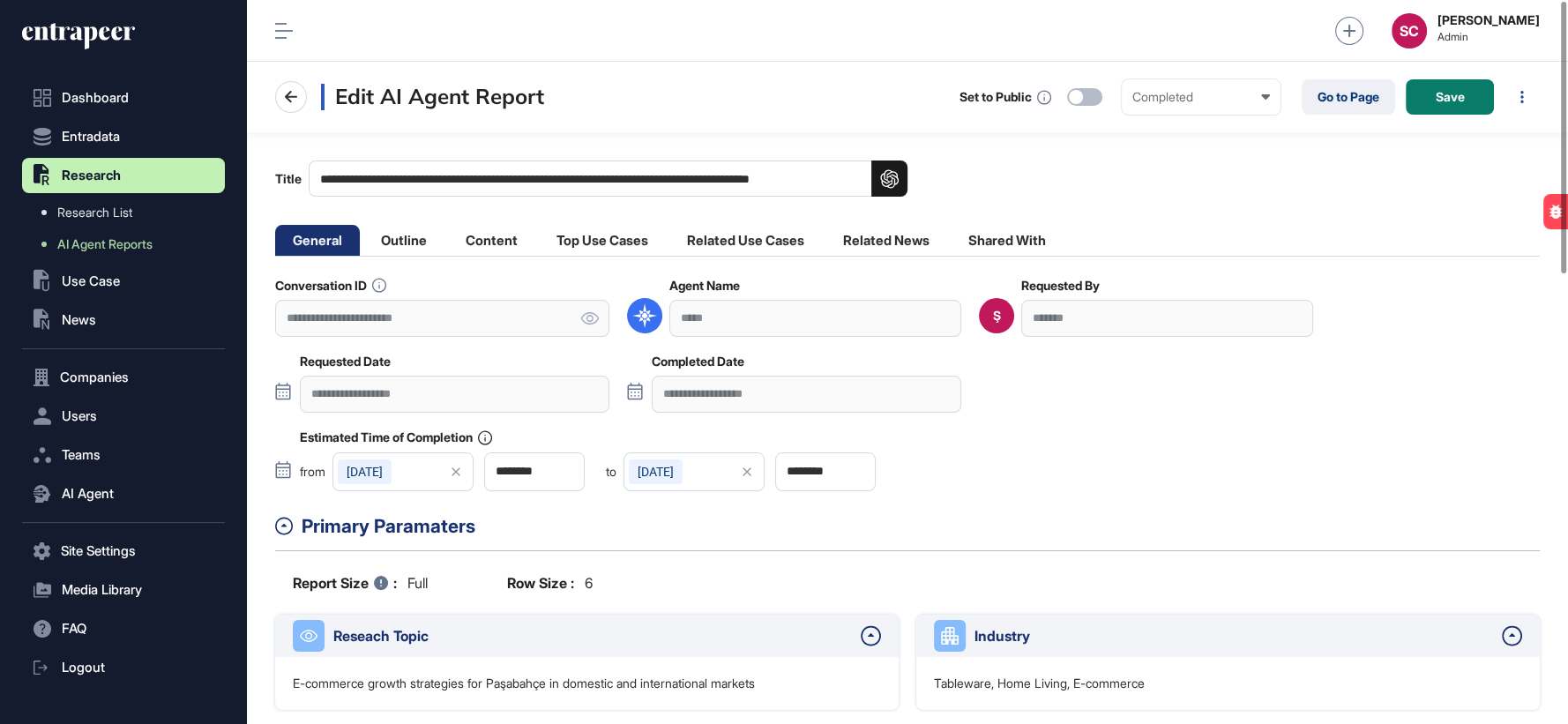
click at [763, 185] on input "**********" at bounding box center [607, 178] width 599 height 36
click at [545, 180] on input "**********" at bounding box center [607, 178] width 599 height 36
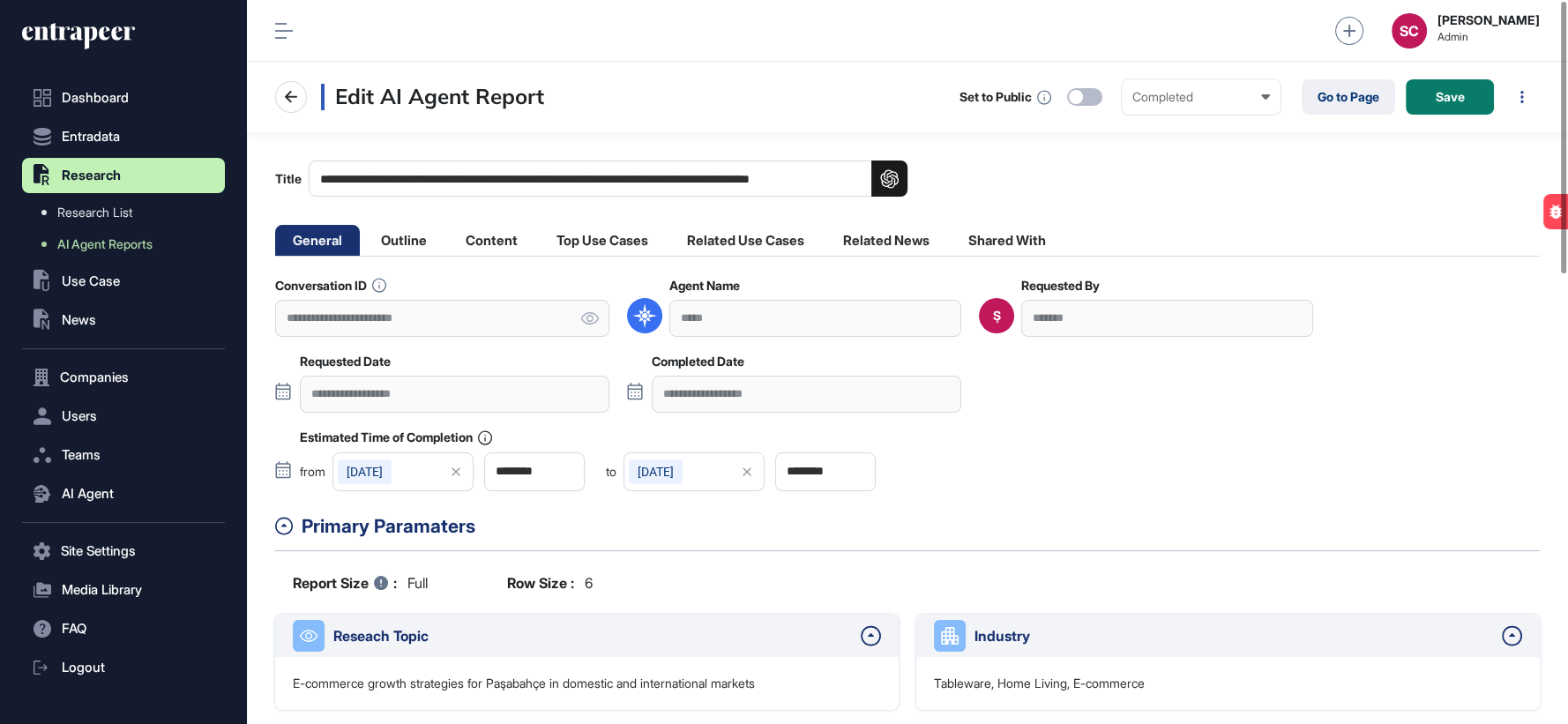
click at [545, 180] on input "**********" at bounding box center [607, 178] width 599 height 36
click at [1354, 90] on link "Go to Page" at bounding box center [1348, 97] width 93 height 35
